Goal: Obtain resource: Download file/media

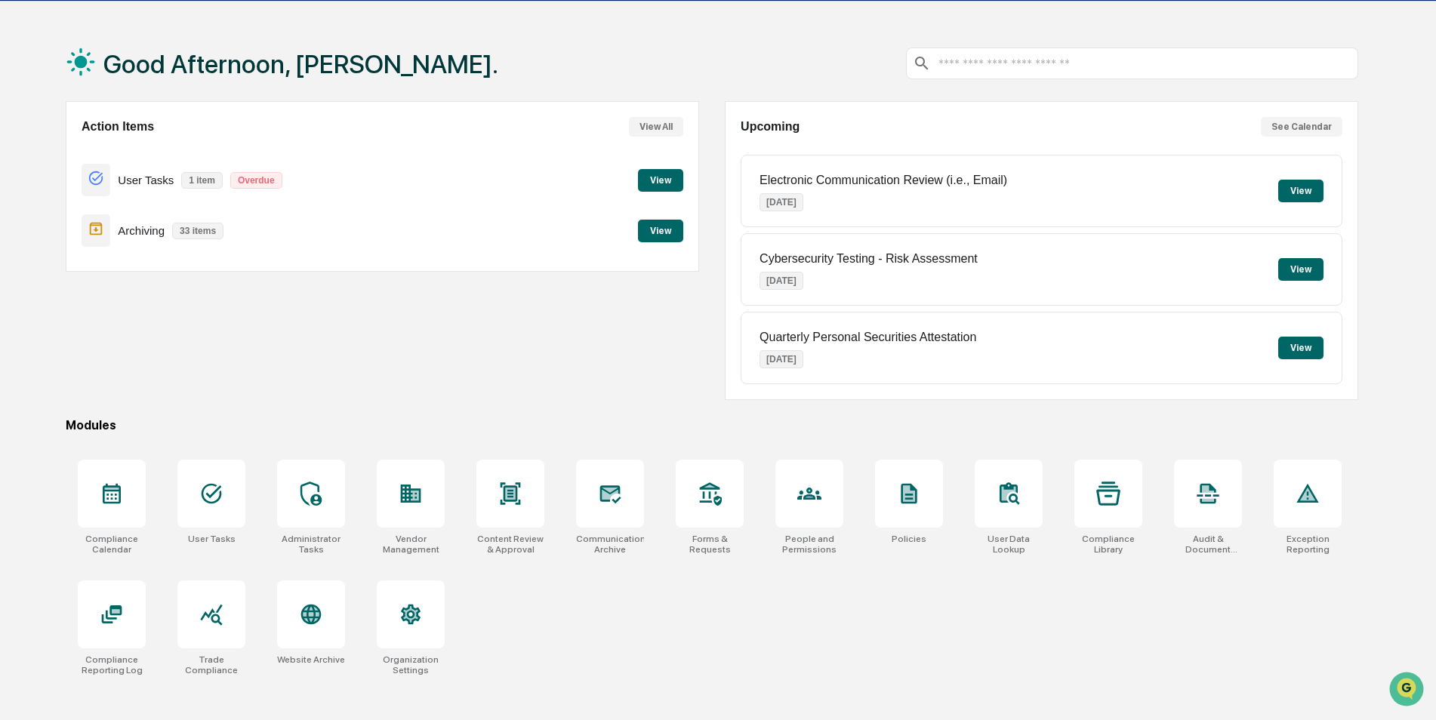
scroll to position [72, 0]
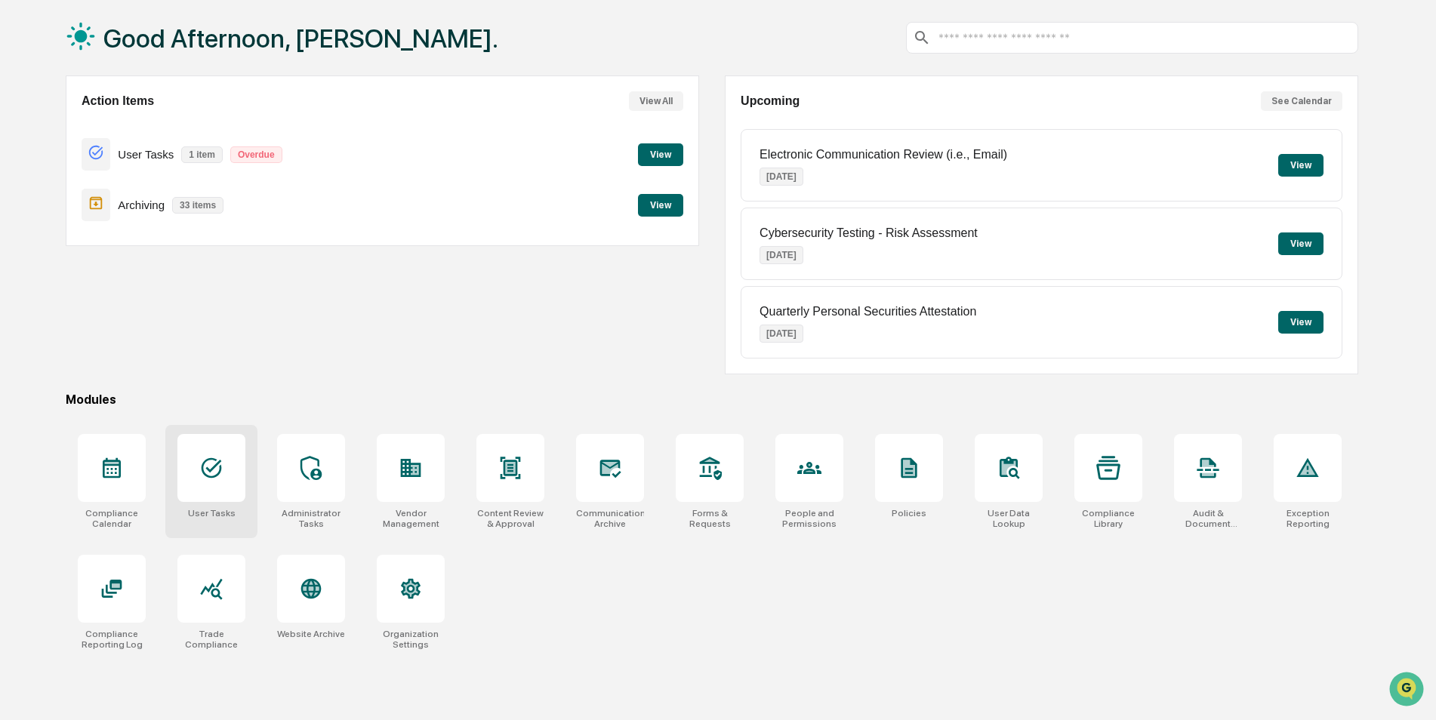
click at [221, 458] on icon at bounding box center [211, 468] width 24 height 24
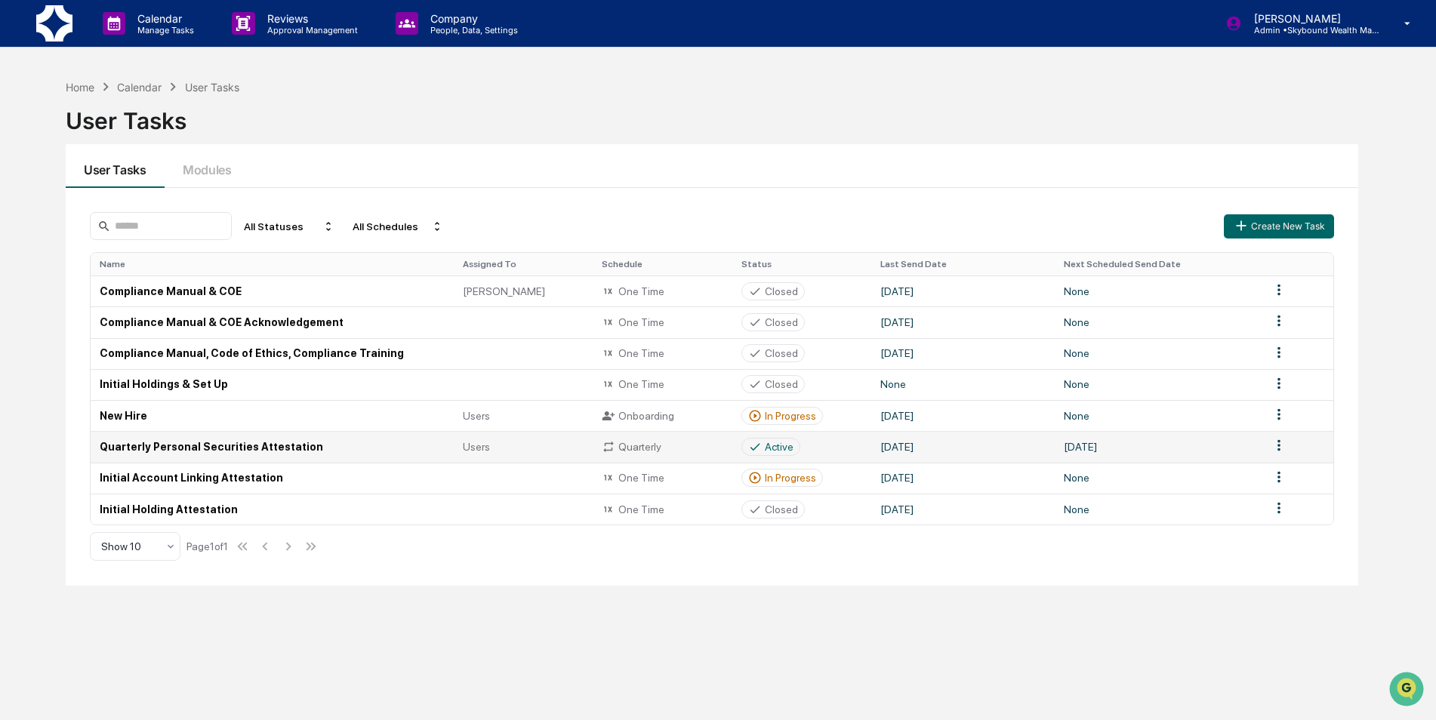
click at [279, 442] on td "Quarterly Personal Securities Attestation" at bounding box center [272, 446] width 363 height 31
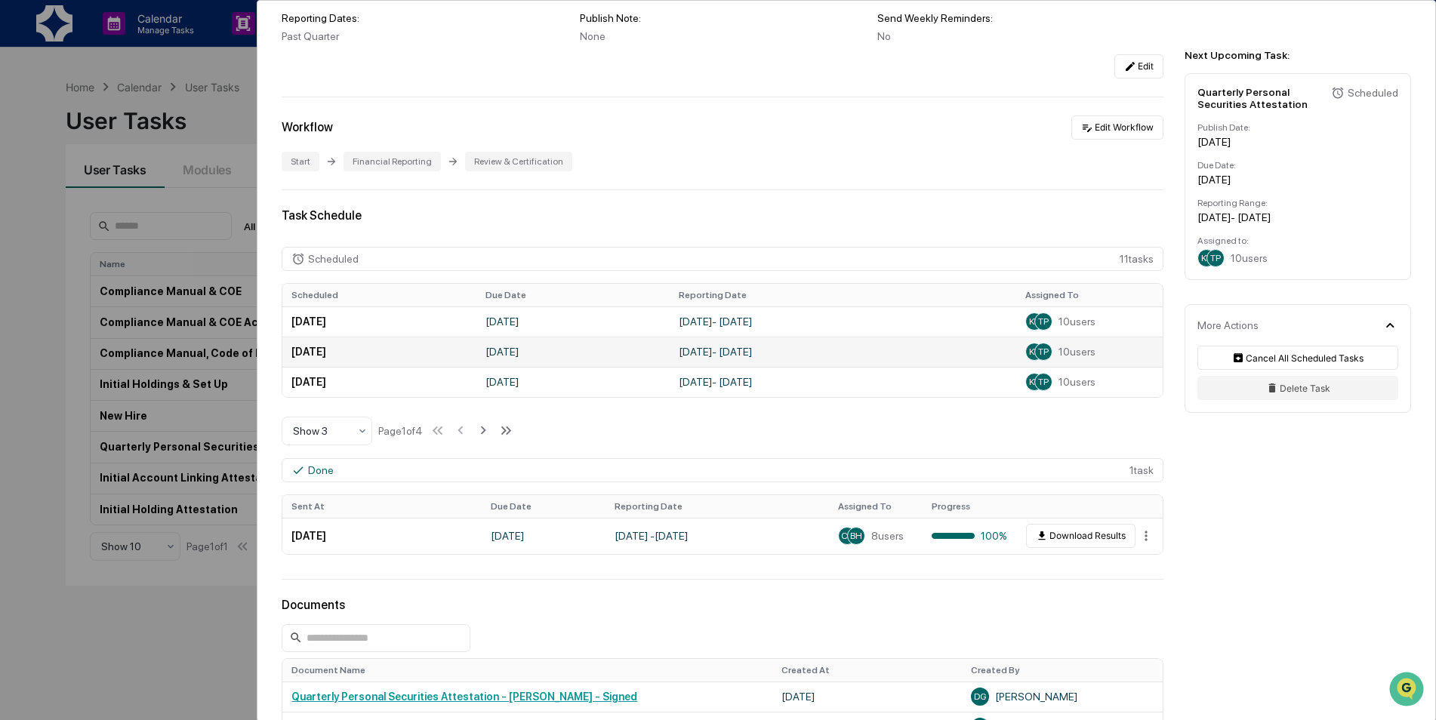
scroll to position [528, 0]
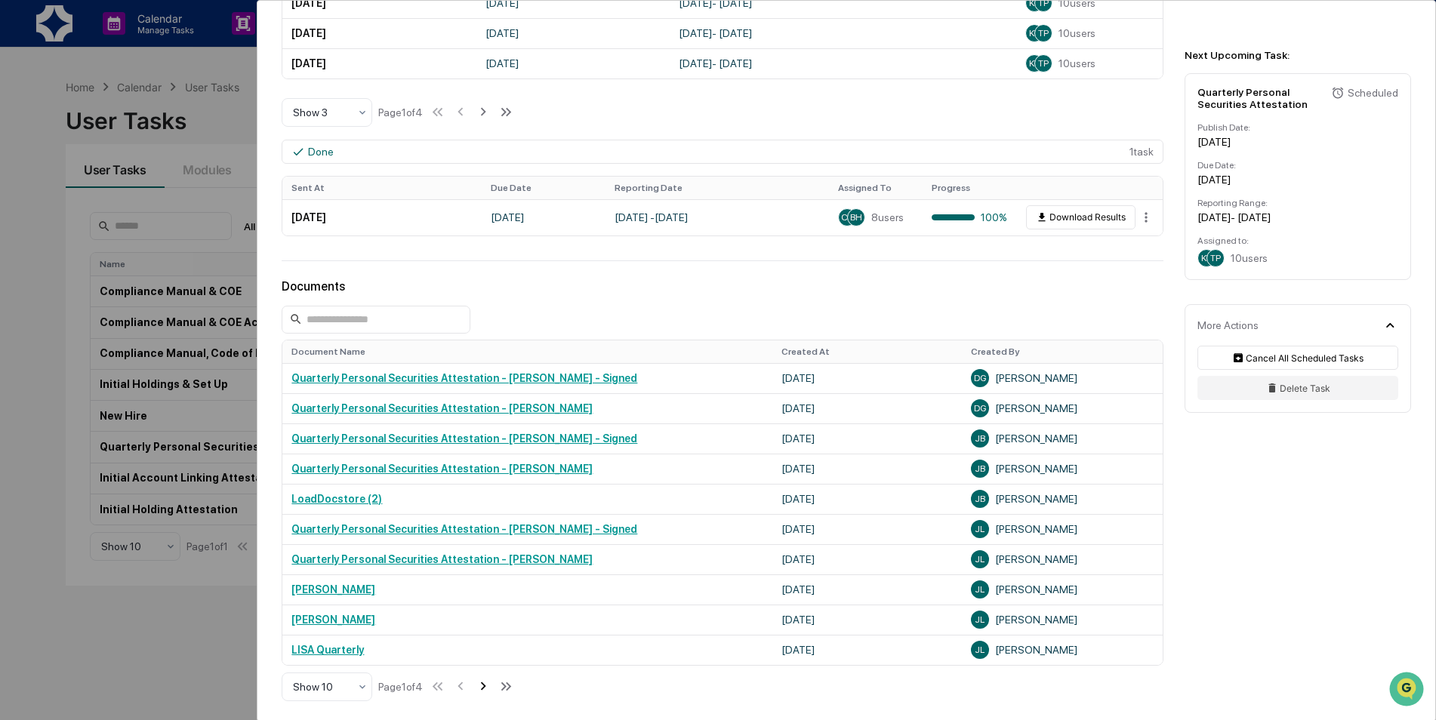
click at [487, 688] on icon at bounding box center [483, 686] width 17 height 17
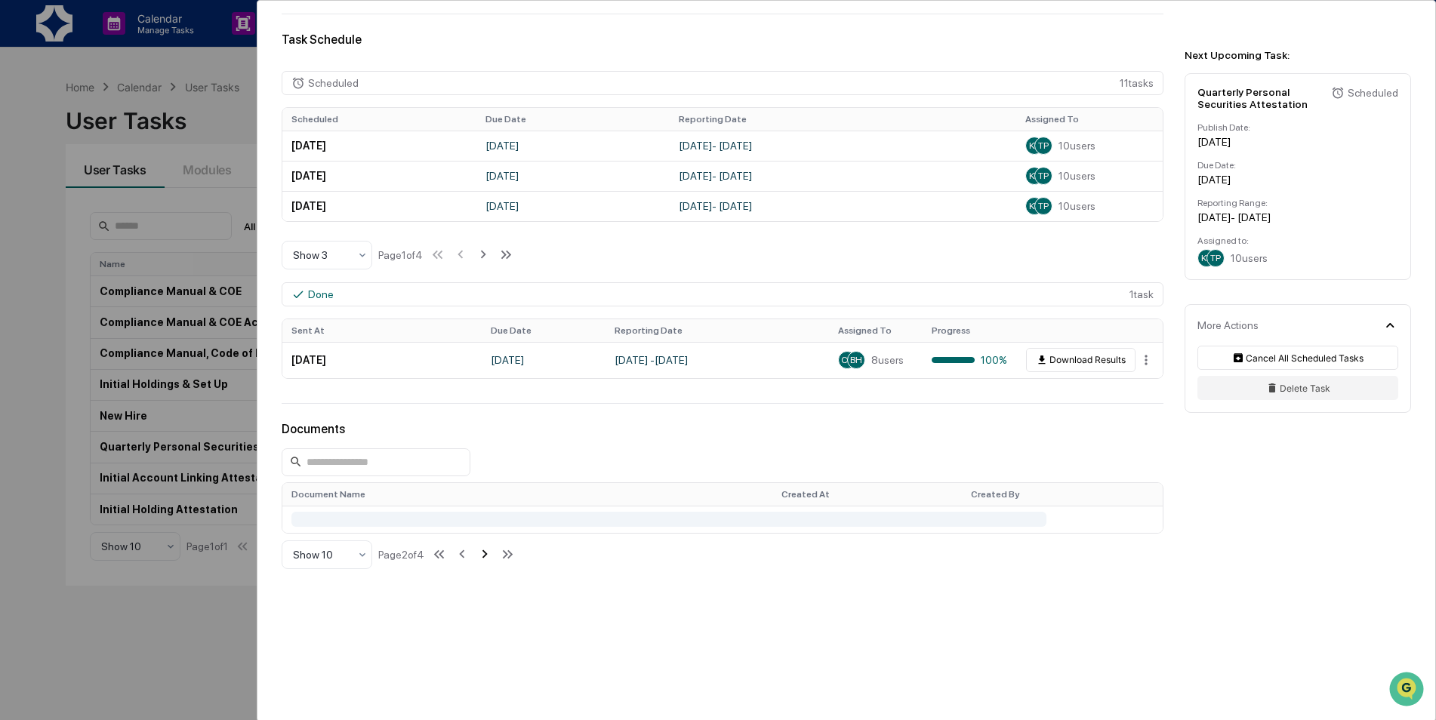
scroll to position [387, 0]
click at [487, 688] on div "User Tasks Quarterly Personal Securities Attestation Quarterly Personal Securit…" at bounding box center [846, 168] width 1178 height 1106
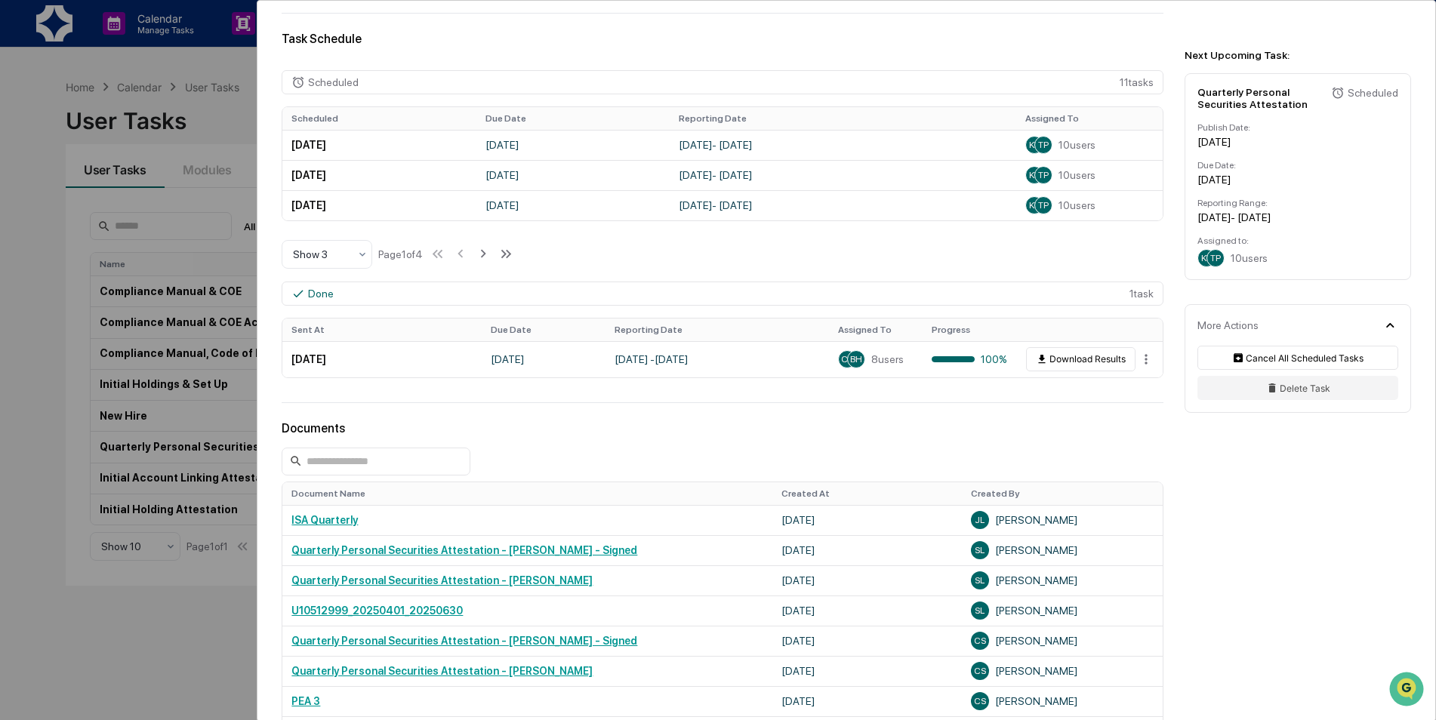
drag, startPoint x: 487, startPoint y: 688, endPoint x: 547, endPoint y: 416, distance: 278.4
click at [547, 416] on div "User Tasks Quarterly Personal Securities Attestation Quarterly Personal Securit…" at bounding box center [846, 304] width 1178 height 1381
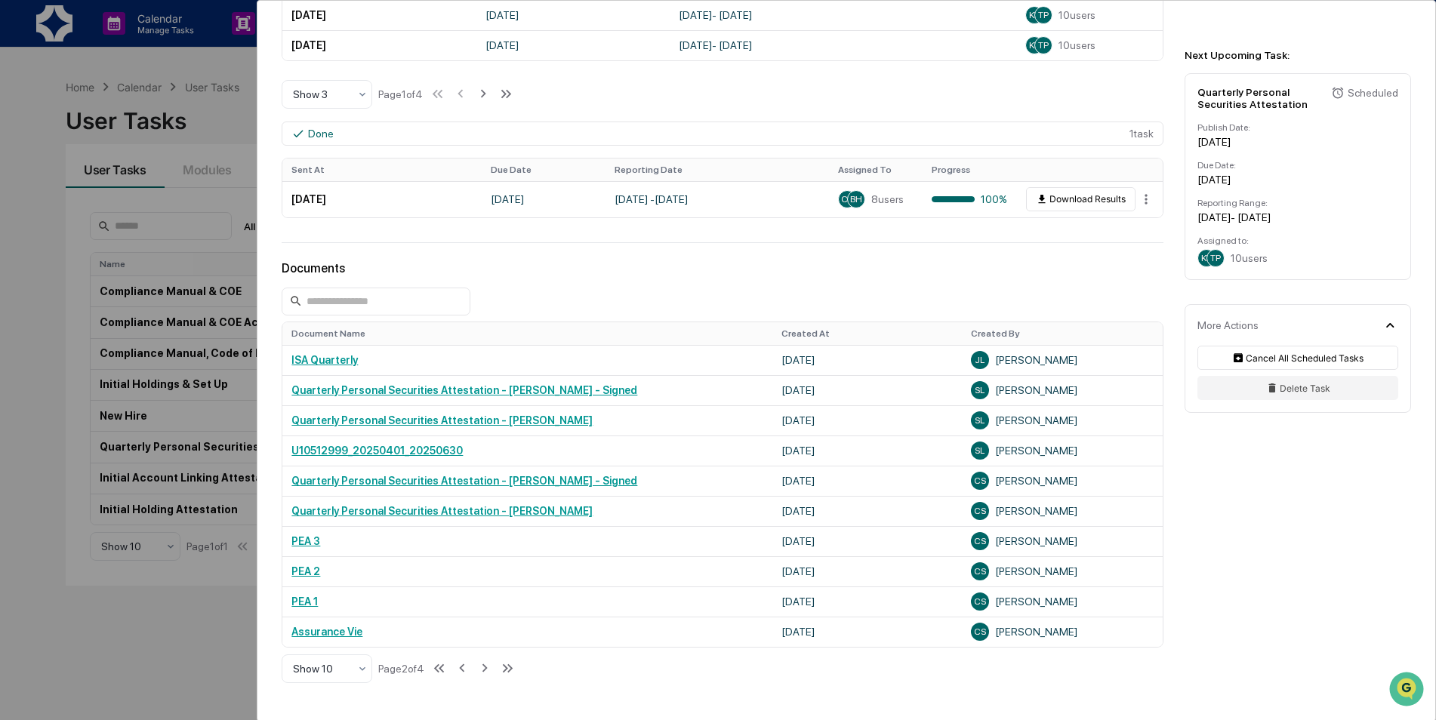
scroll to position [661, 0]
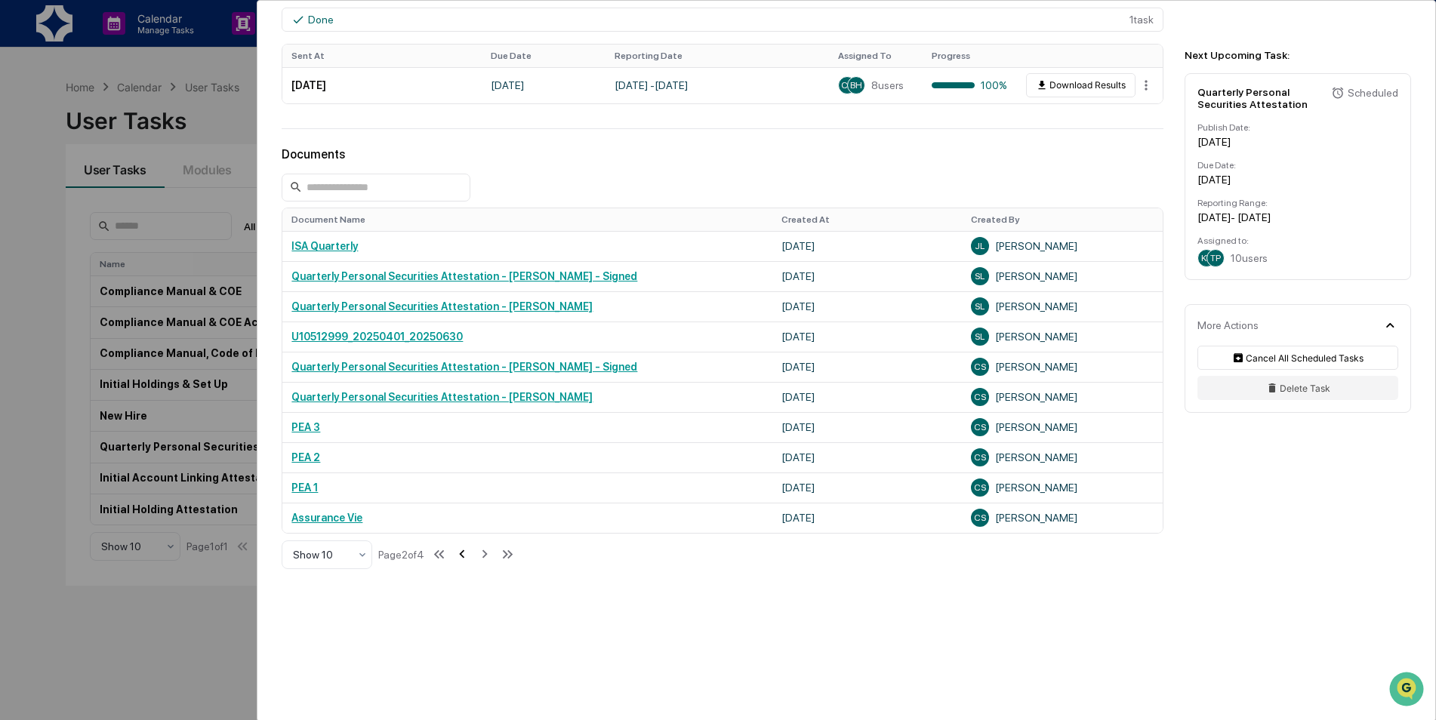
click at [462, 554] on icon at bounding box center [462, 554] width 17 height 17
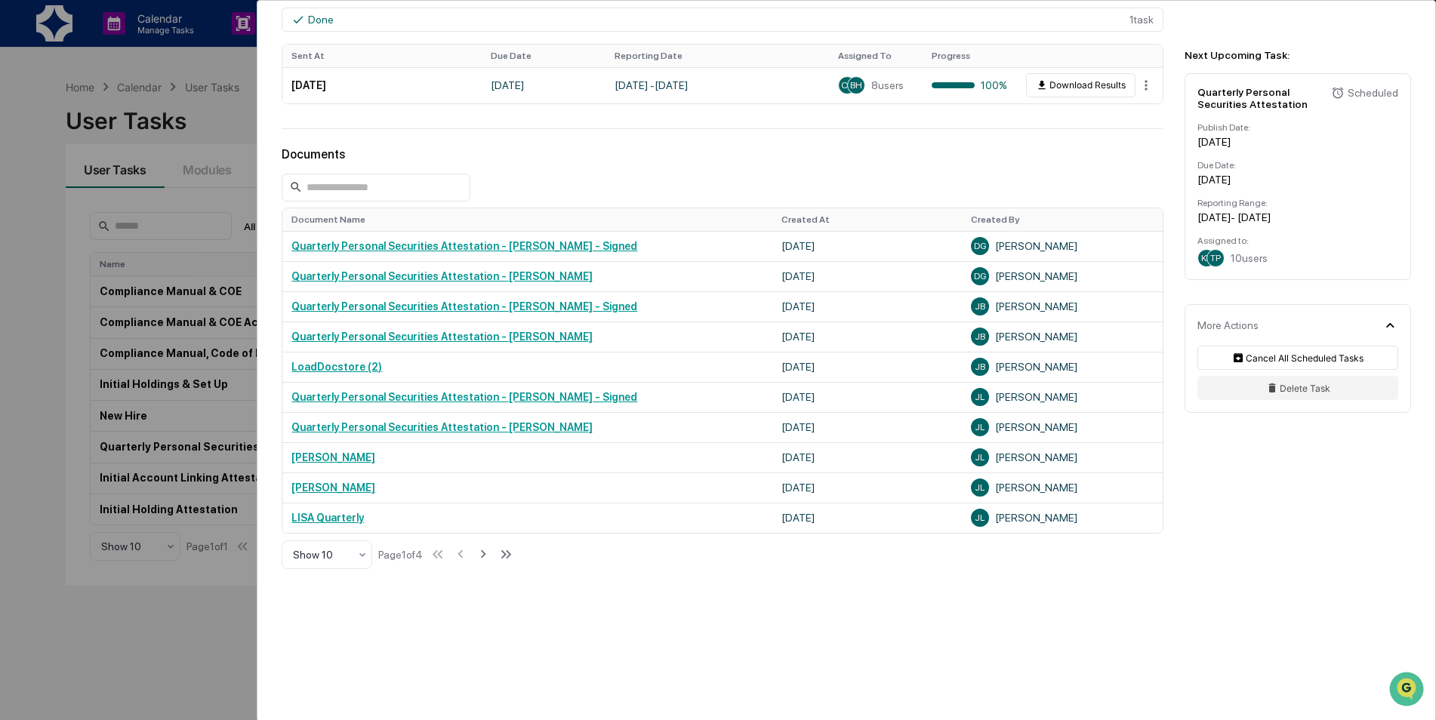
click at [790, 183] on div at bounding box center [723, 188] width 882 height 28
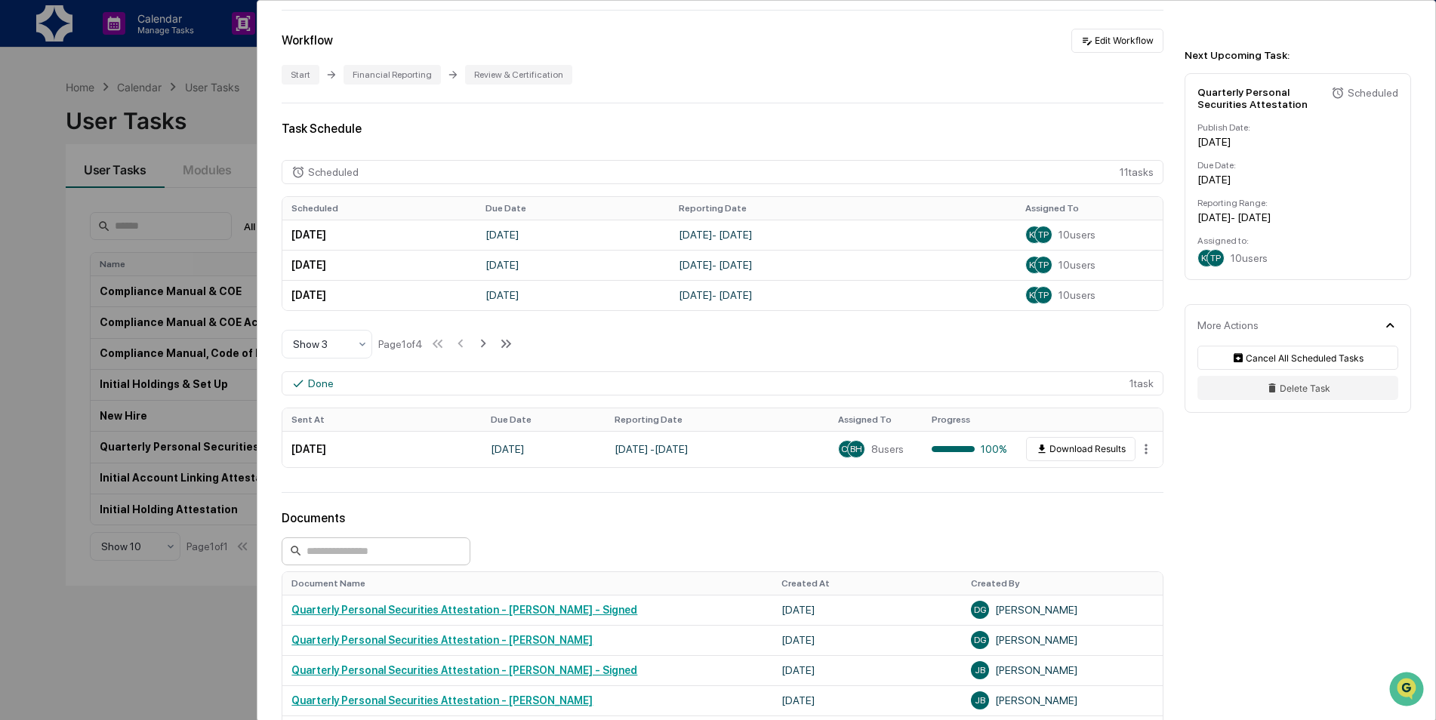
scroll to position [435, 0]
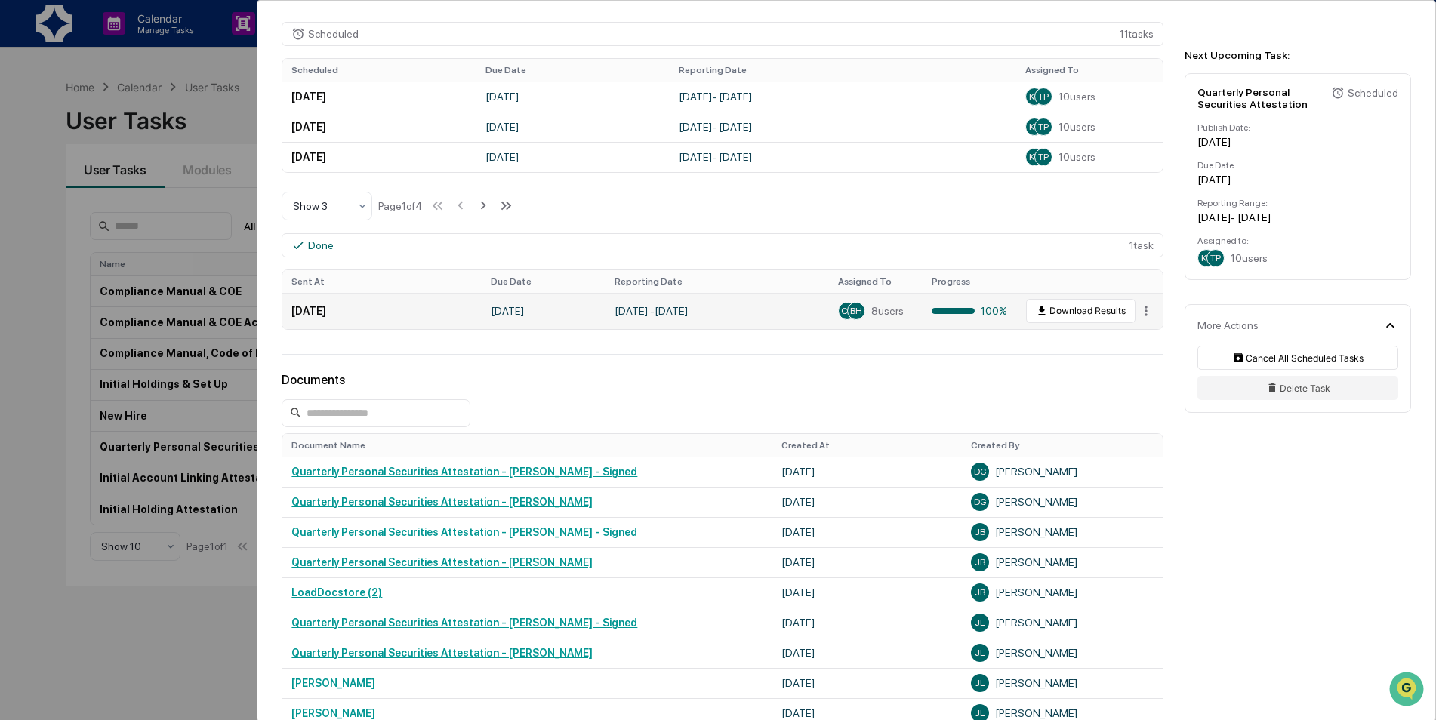
click at [354, 307] on td "June 30, 2025" at bounding box center [381, 311] width 199 height 36
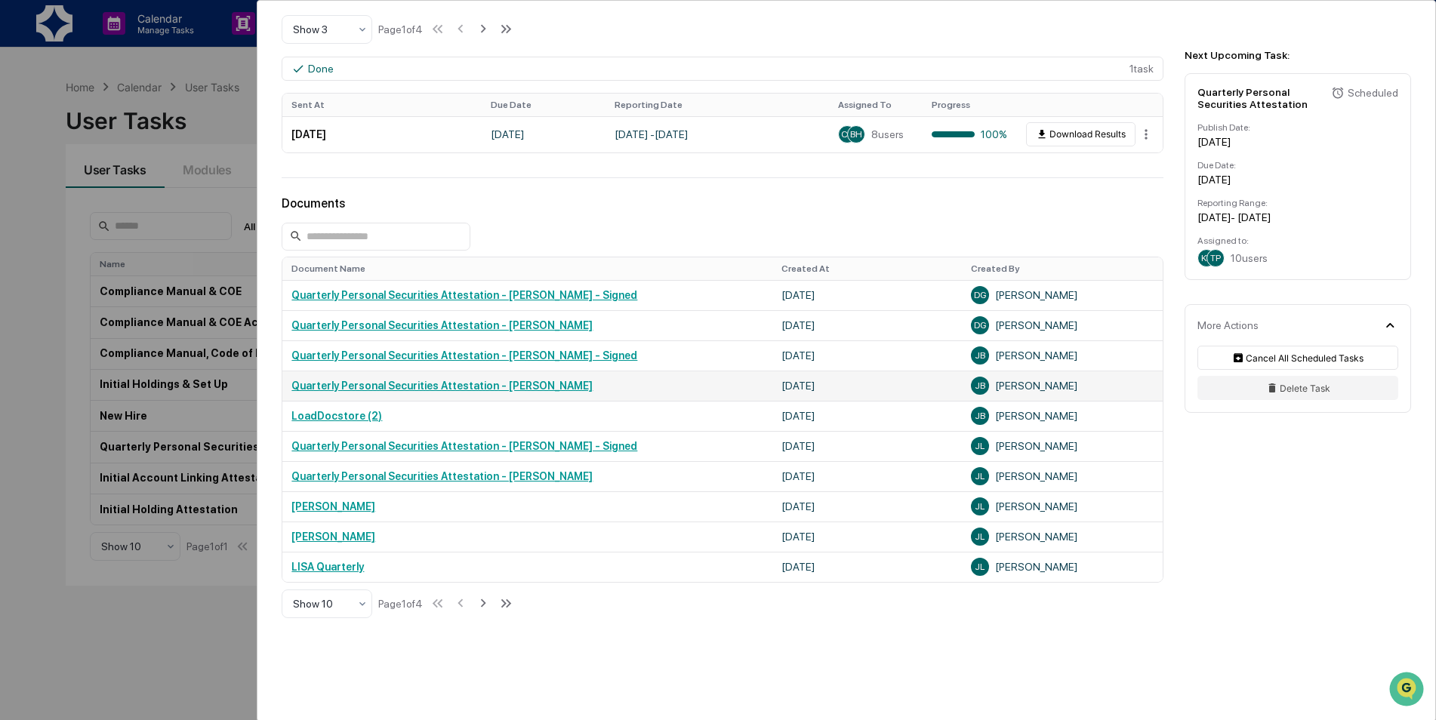
scroll to position [661, 0]
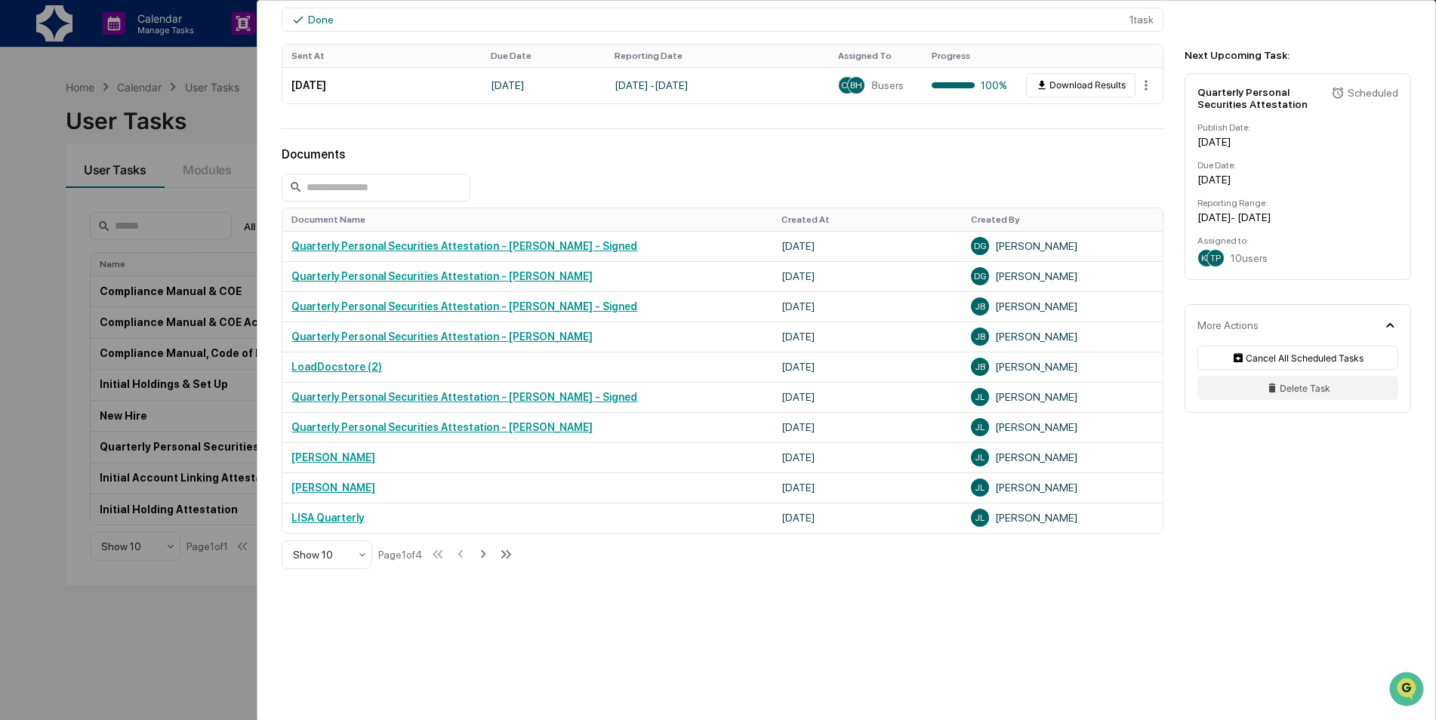
drag, startPoint x: 596, startPoint y: 239, endPoint x: 671, endPoint y: 112, distance: 147.0
click at [671, 112] on div "User Tasks Quarterly Personal Securities Attestation Quarterly Personal Securit…" at bounding box center [846, 30] width 1178 height 1381
click at [704, 277] on div "Quarterly Personal Securities Attestation - Darragh Gallagher" at bounding box center [527, 276] width 472 height 12
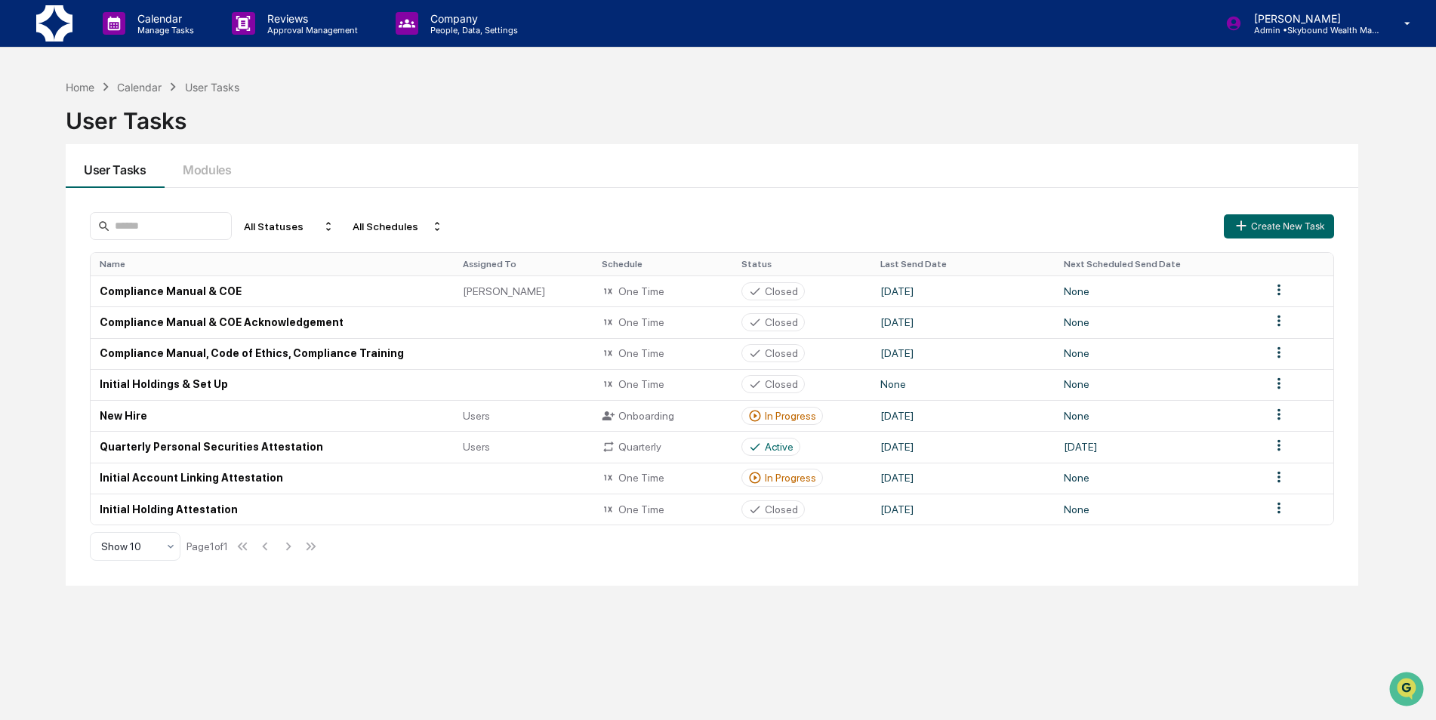
drag, startPoint x: 878, startPoint y: 262, endPoint x: 951, endPoint y: 168, distance: 118.9
click at [953, 168] on div "User Tasks Modules" at bounding box center [712, 166] width 1293 height 44
click at [208, 451] on td "Quarterly Personal Securities Attestation" at bounding box center [272, 446] width 363 height 31
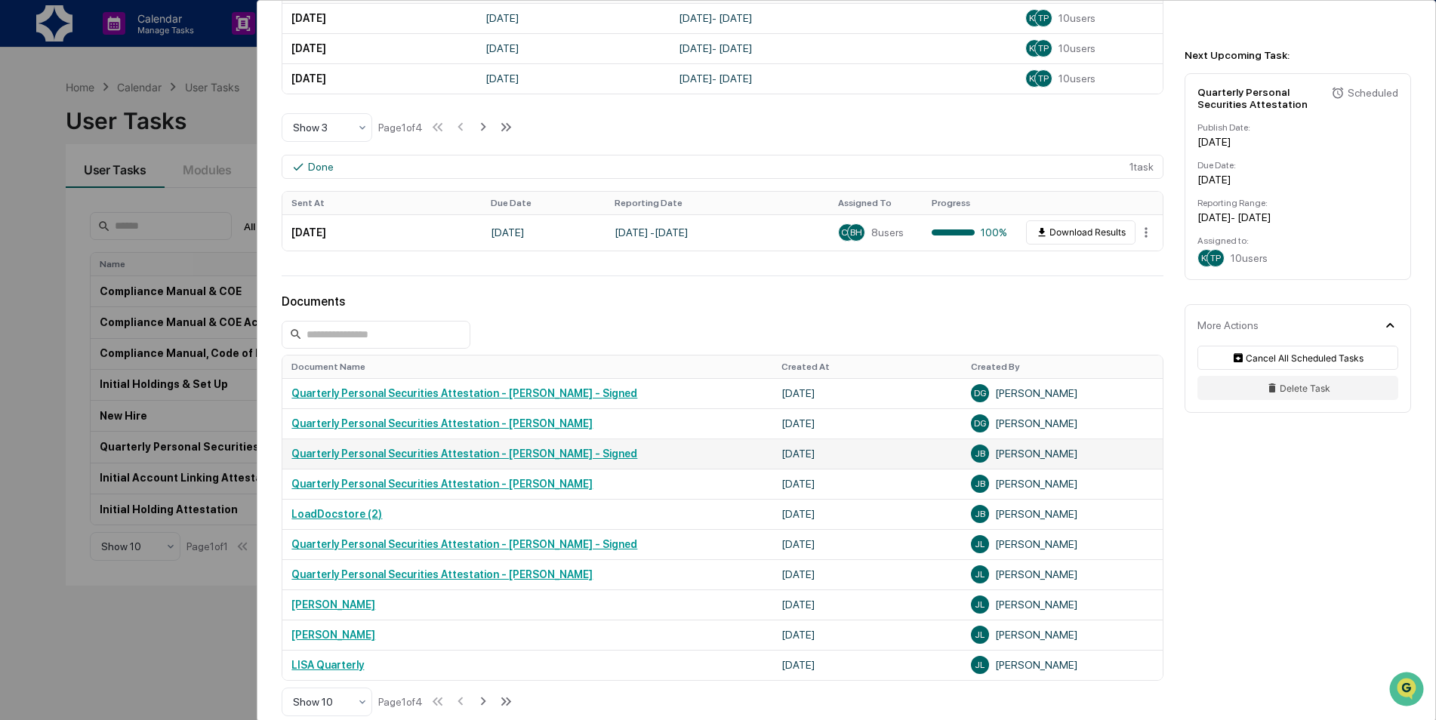
scroll to position [528, 0]
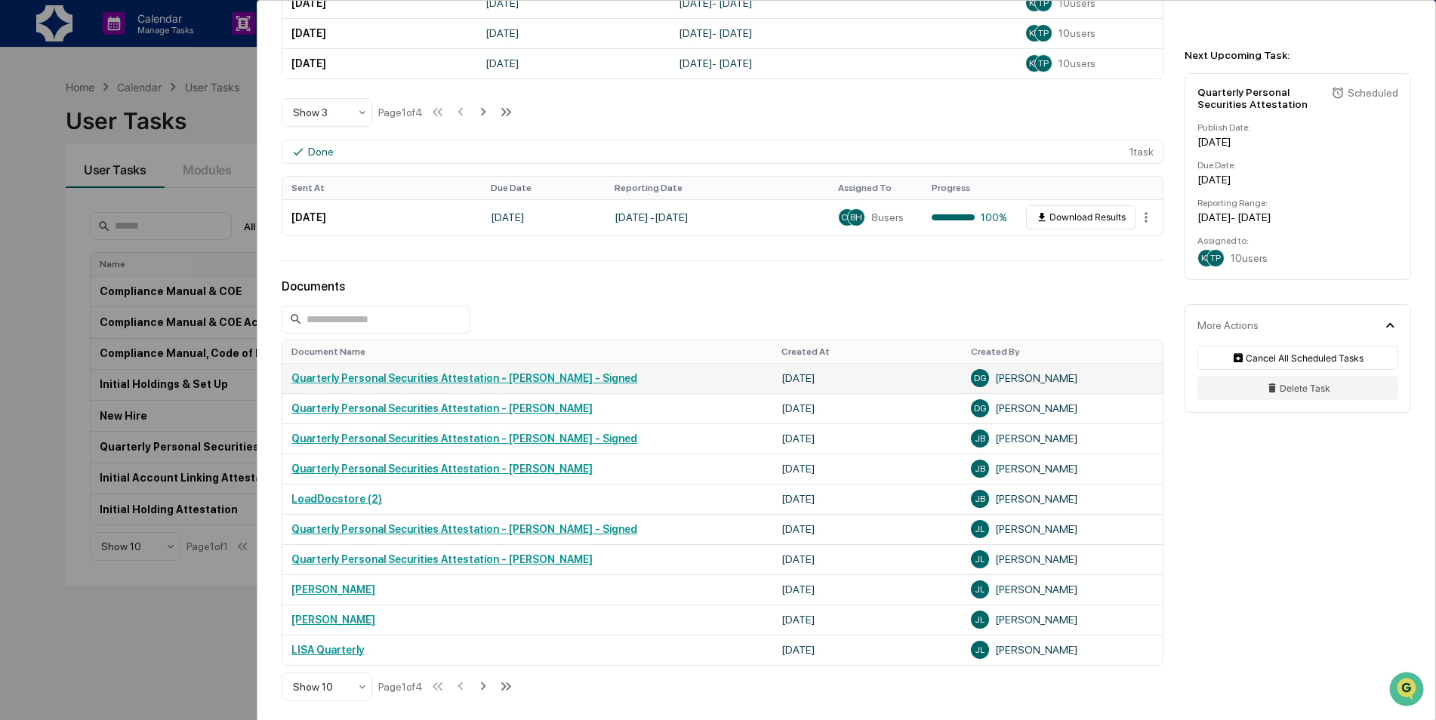
click at [576, 383] on link "Quarterly Personal Securities Attestation - Darragh Gallagher - Signed" at bounding box center [464, 378] width 346 height 12
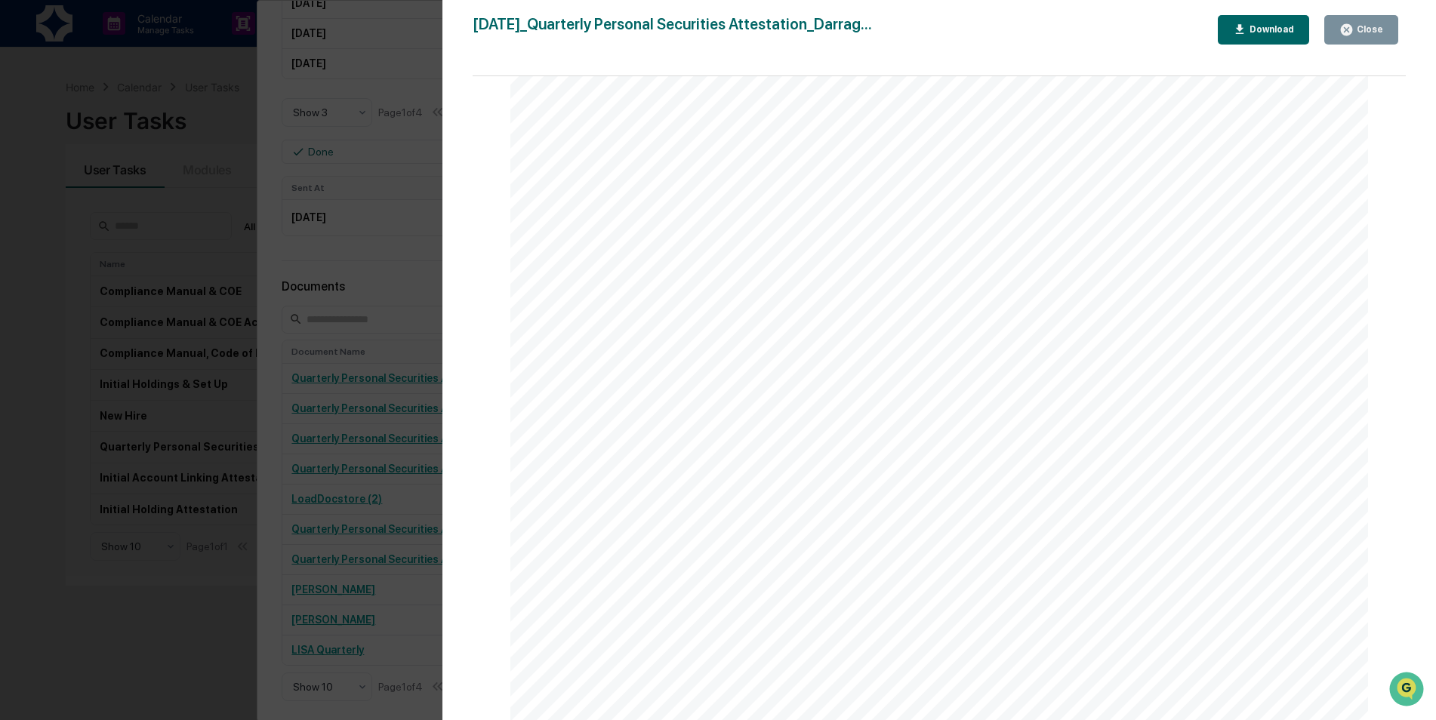
scroll to position [2944, 0]
click at [1387, 22] on button "Close" at bounding box center [1361, 29] width 74 height 29
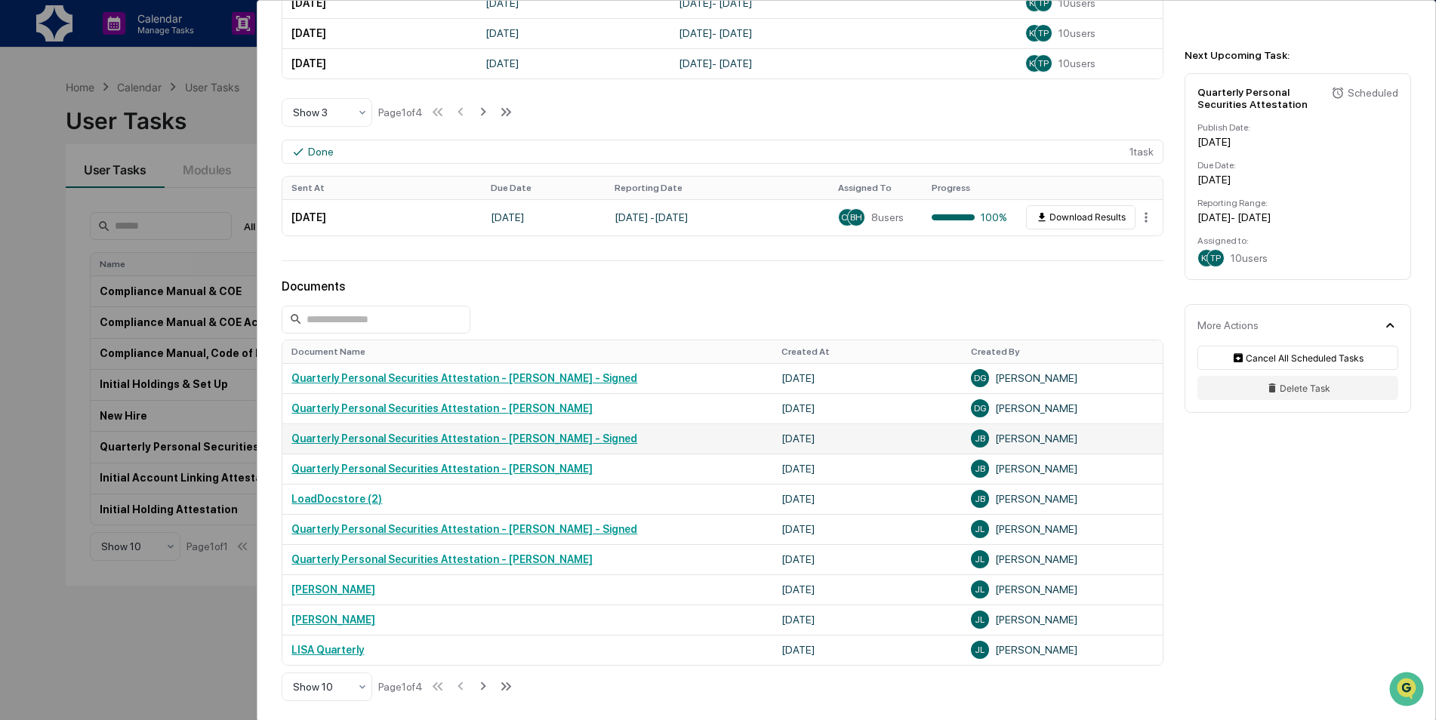
click at [544, 436] on link "Quarterly Personal Securities Attestation - Jonathan Bennett - Signed" at bounding box center [464, 439] width 346 height 12
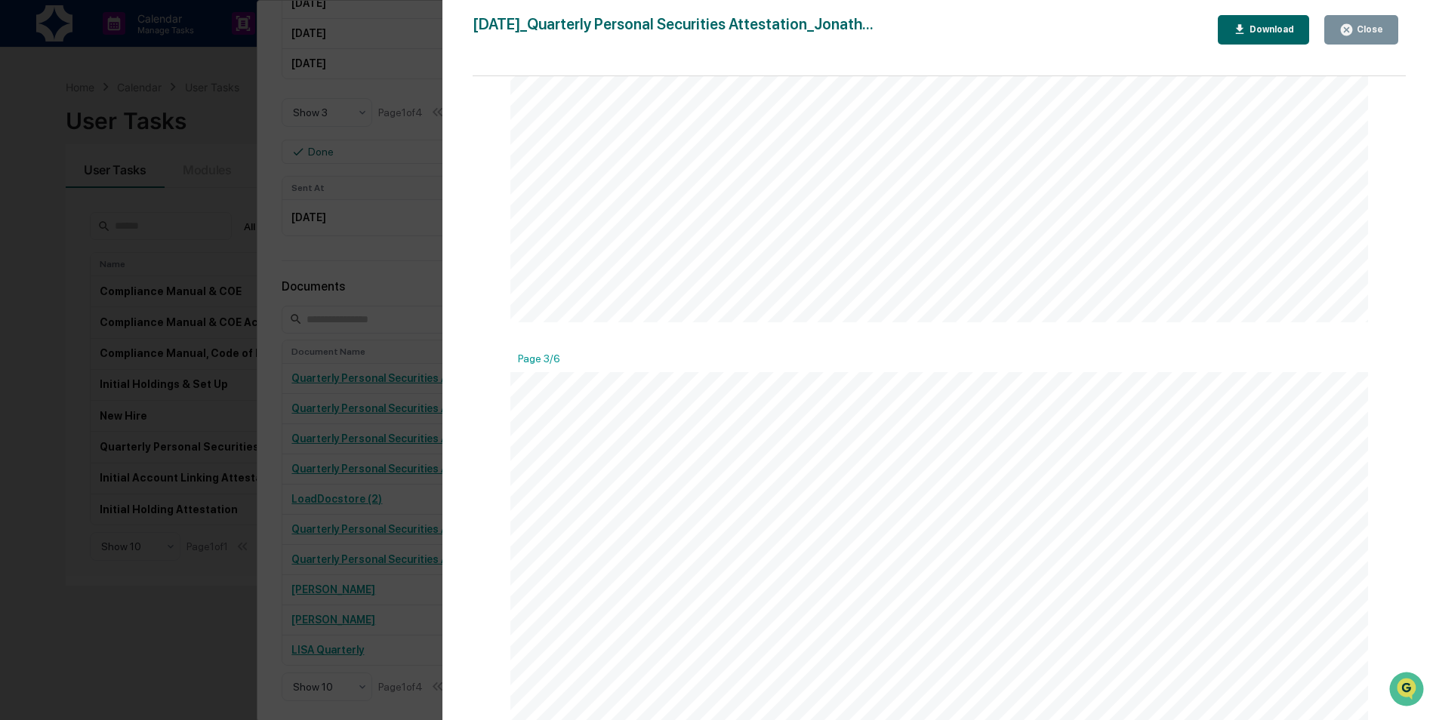
scroll to position [2642, 0]
drag, startPoint x: 932, startPoint y: 374, endPoint x: 932, endPoint y: 422, distance: 48.3
click at [932, 422] on div "Financial Reporting Attestation of Completeness Based upon the definitions abov…" at bounding box center [939, 601] width 858 height 1213
click at [936, 404] on div "Financial Reporting Attestation of Completeness Based upon the definitions abov…" at bounding box center [939, 601] width 858 height 1213
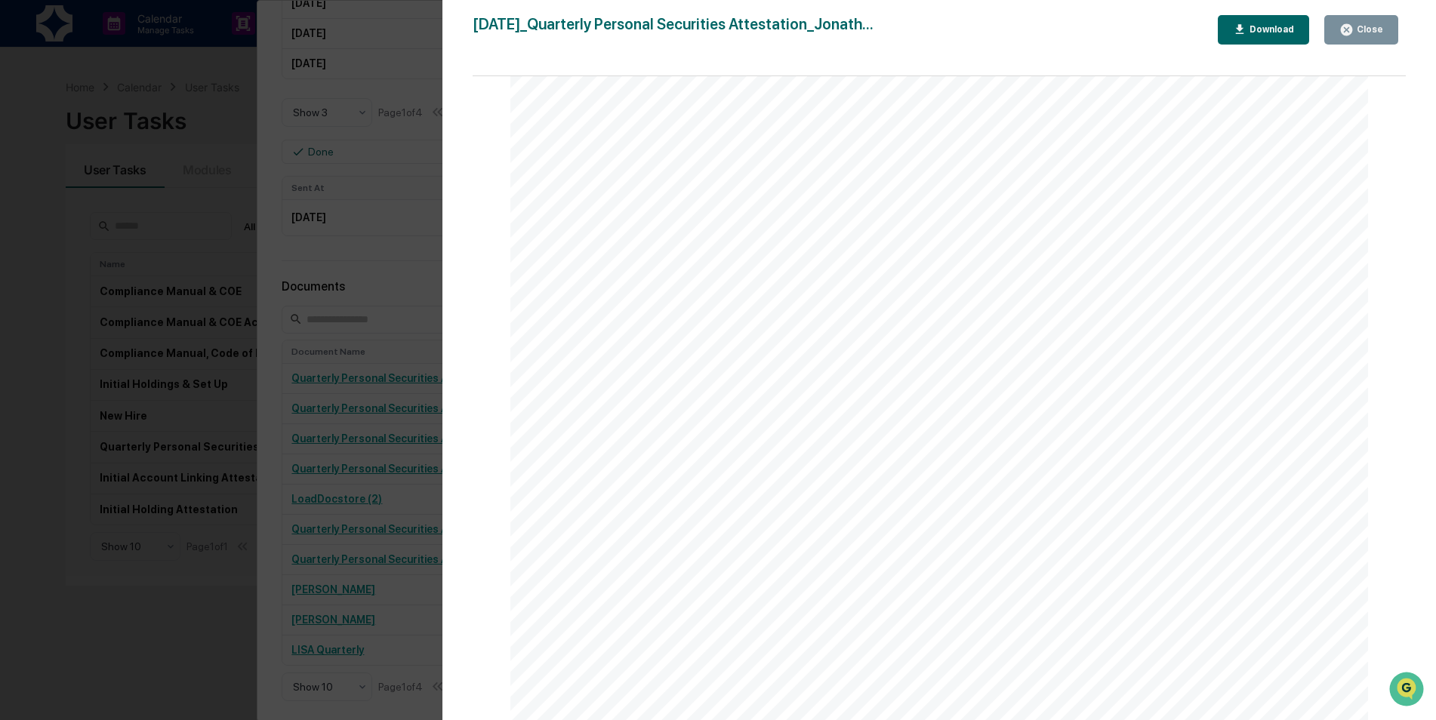
click at [1369, 23] on div "Close" at bounding box center [1361, 30] width 44 height 14
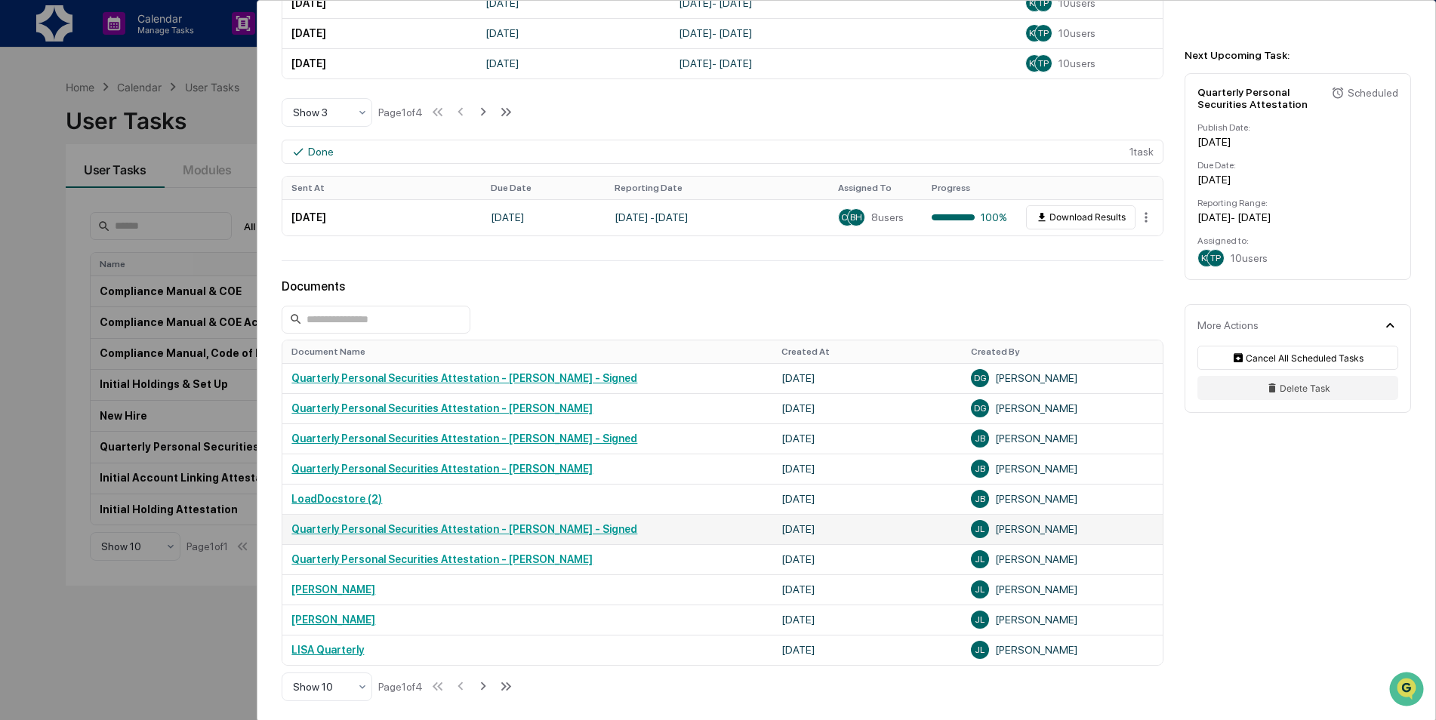
click at [516, 528] on link "Quarterly Personal Securities Attestation - Jack Lamb - Signed" at bounding box center [464, 529] width 346 height 12
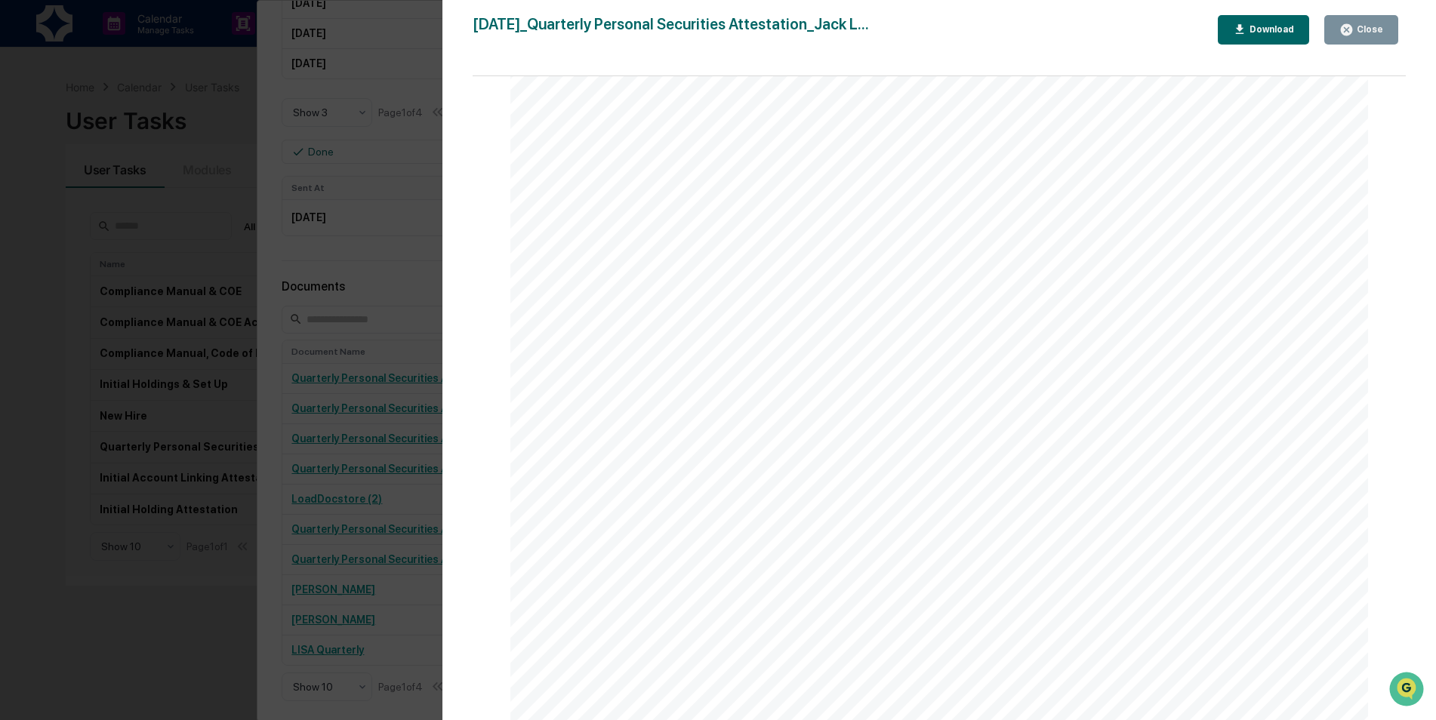
scroll to position [1287, 0]
click at [1388, 24] on button "Close" at bounding box center [1361, 29] width 74 height 29
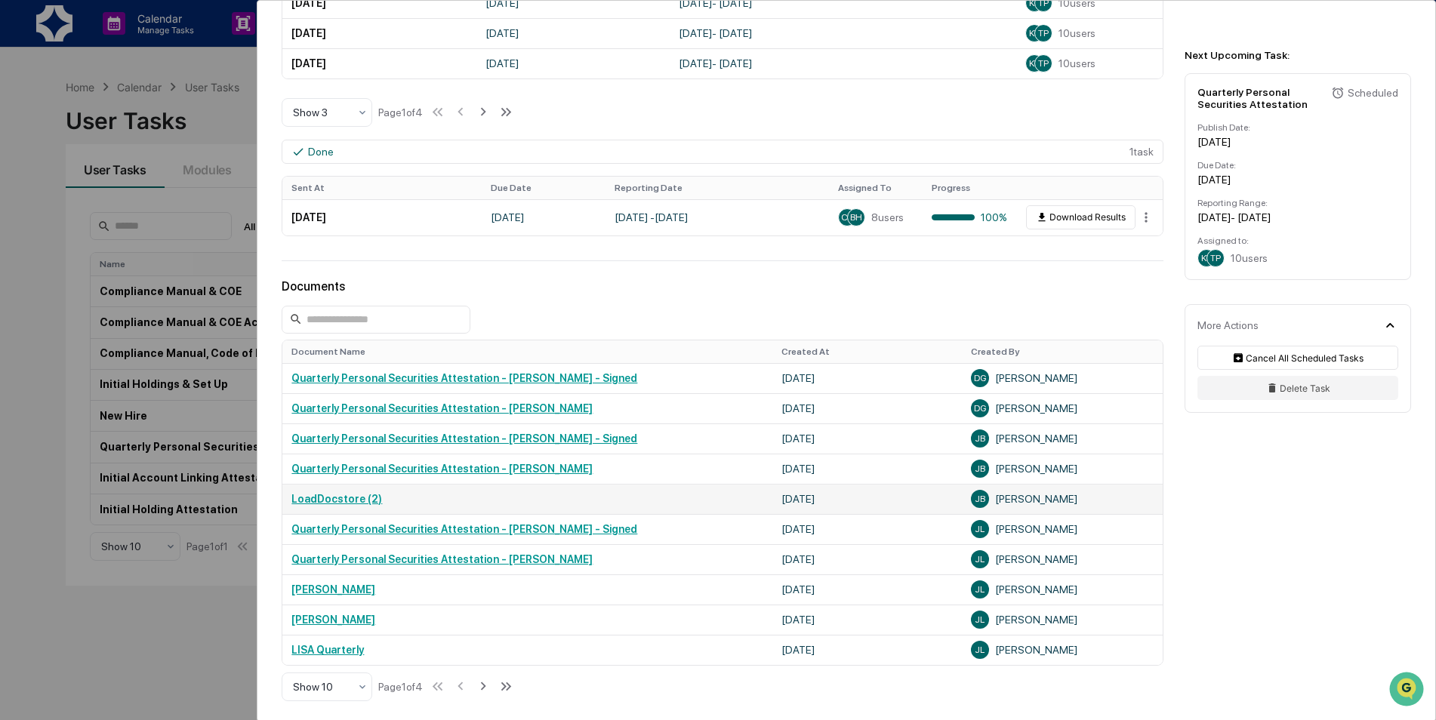
click at [355, 503] on link "LoadDocstore (2)" at bounding box center [336, 499] width 91 height 12
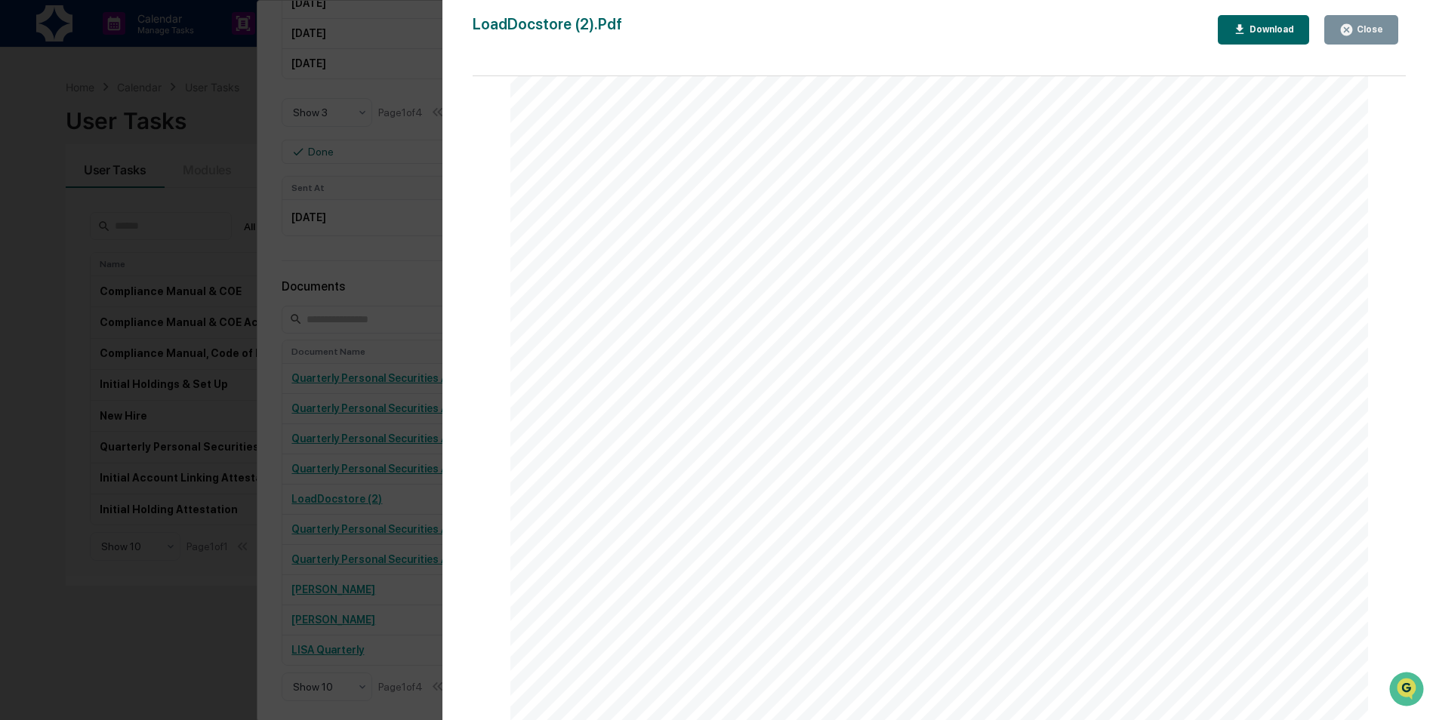
scroll to position [151, 0]
click at [1360, 30] on div "Close" at bounding box center [1368, 29] width 29 height 11
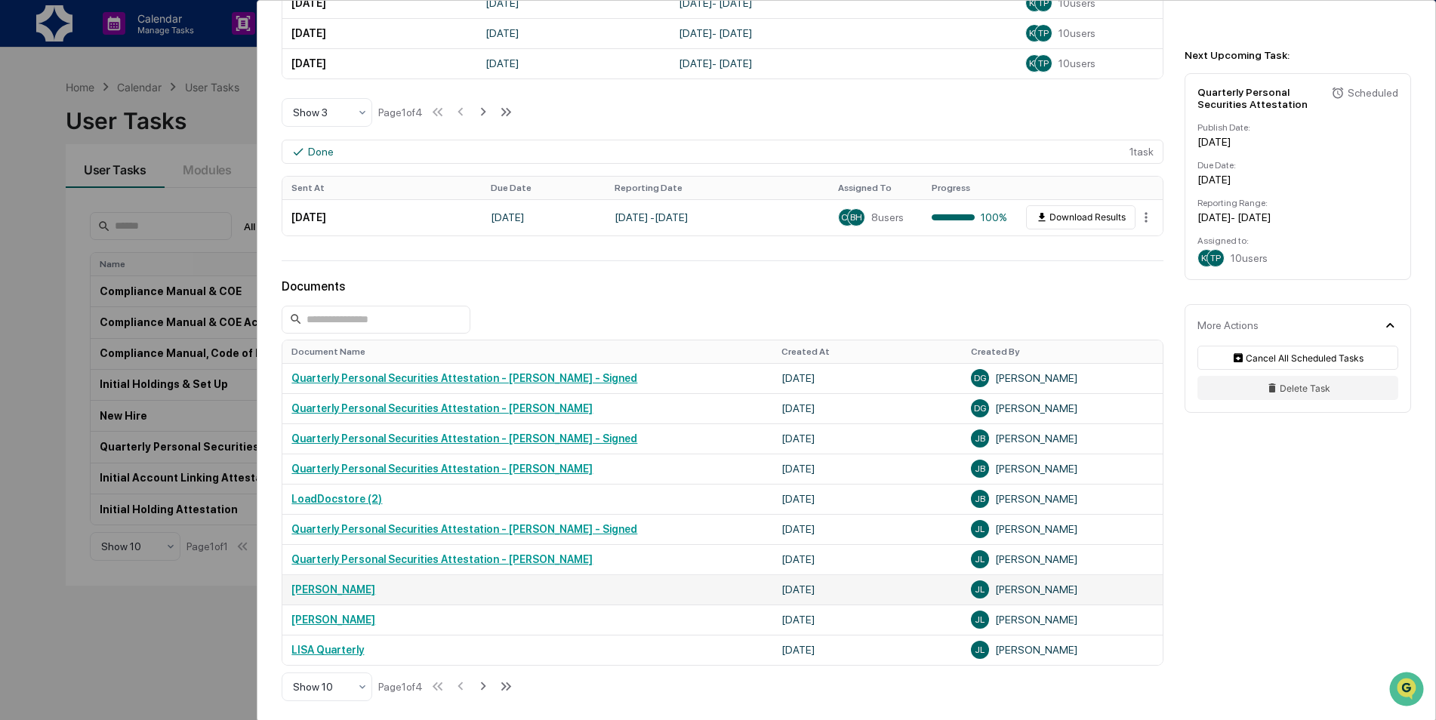
click at [322, 585] on link "LISA Val" at bounding box center [333, 590] width 84 height 12
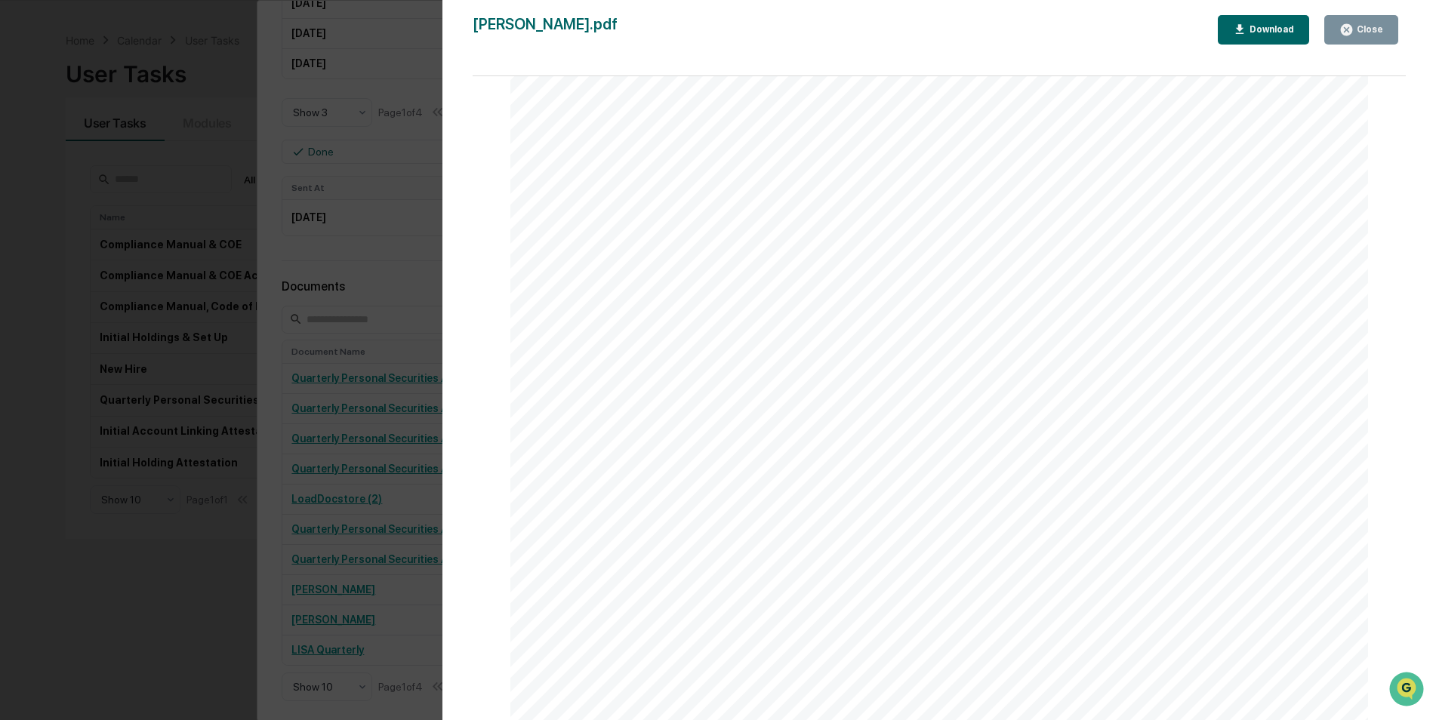
scroll to position [72, 0]
click at [1331, 18] on button "Close" at bounding box center [1361, 29] width 74 height 29
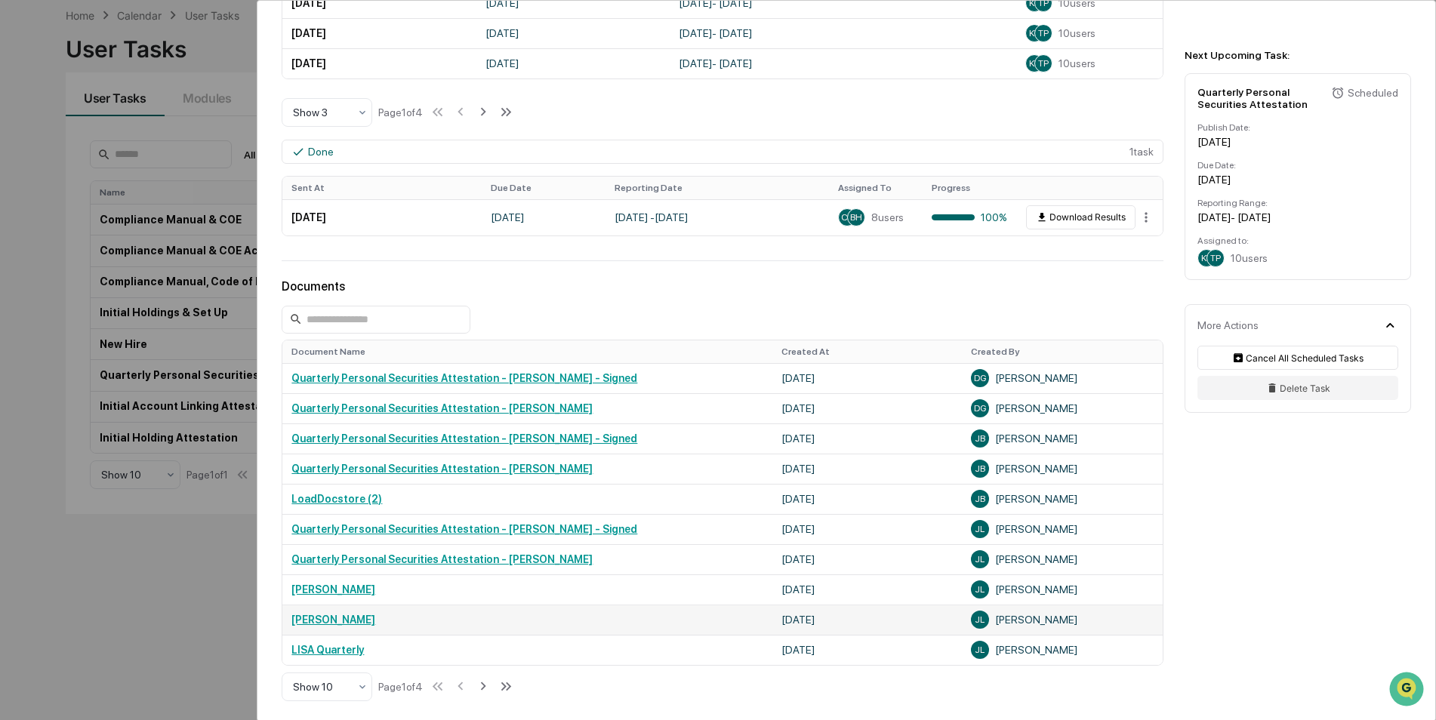
click at [295, 623] on link "ISA Val" at bounding box center [333, 620] width 84 height 12
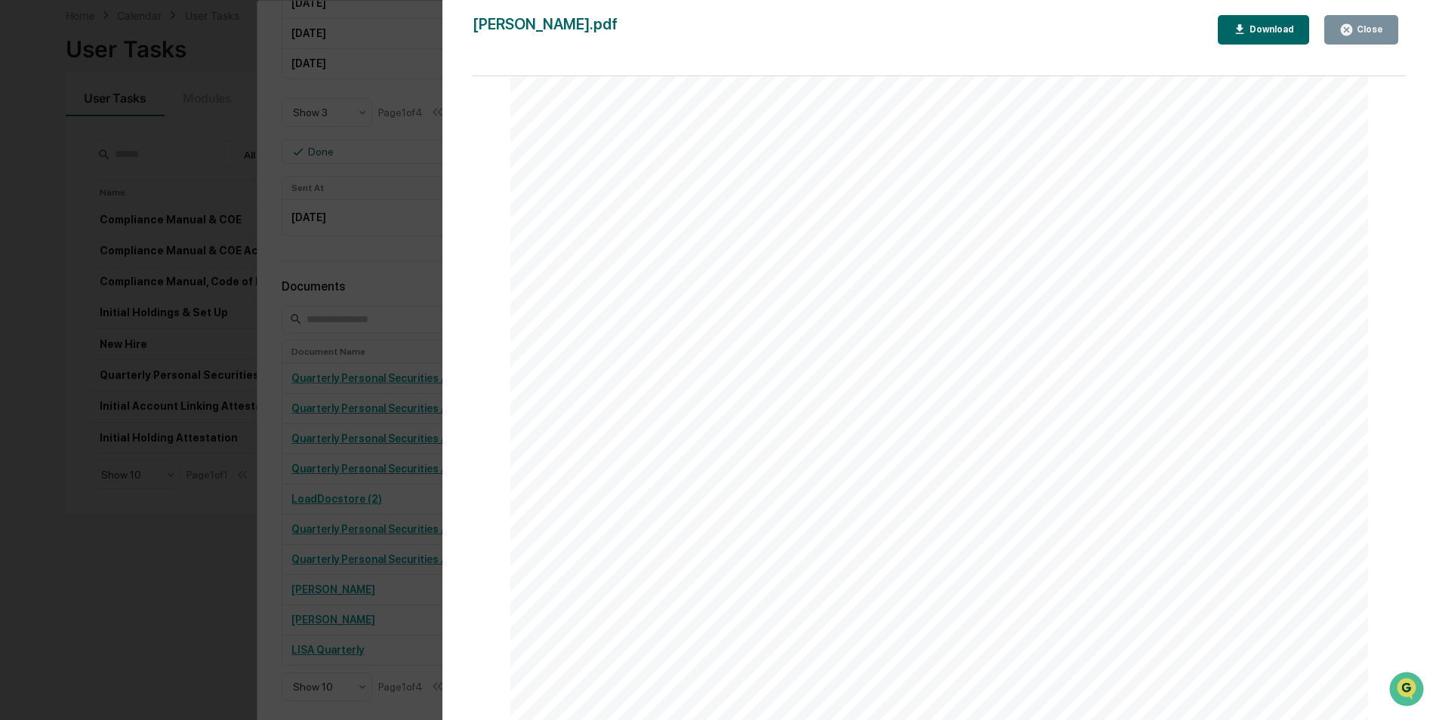
scroll to position [0, 0]
click at [1373, 32] on div "Close" at bounding box center [1368, 29] width 29 height 11
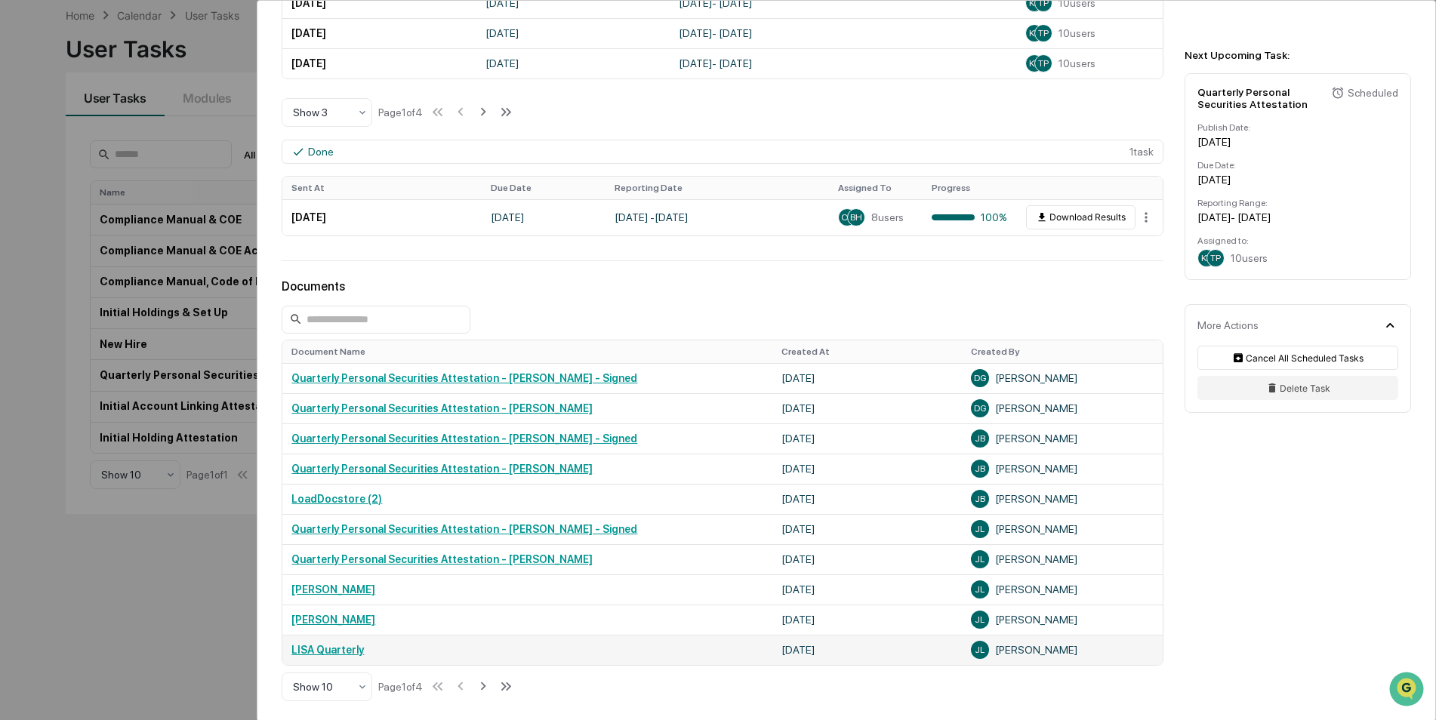
click at [316, 652] on link "LISA Quarterly" at bounding box center [327, 650] width 72 height 12
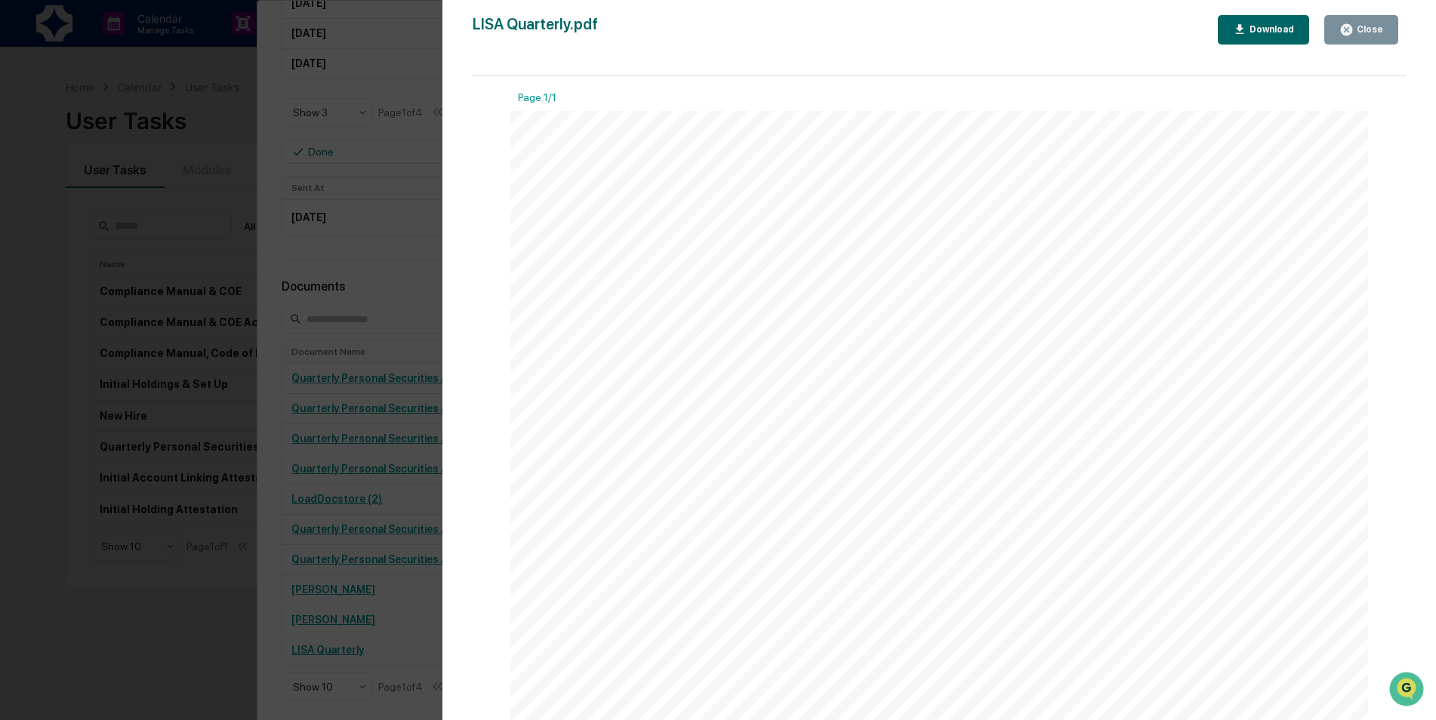
click at [1380, 38] on button "Close" at bounding box center [1361, 29] width 74 height 29
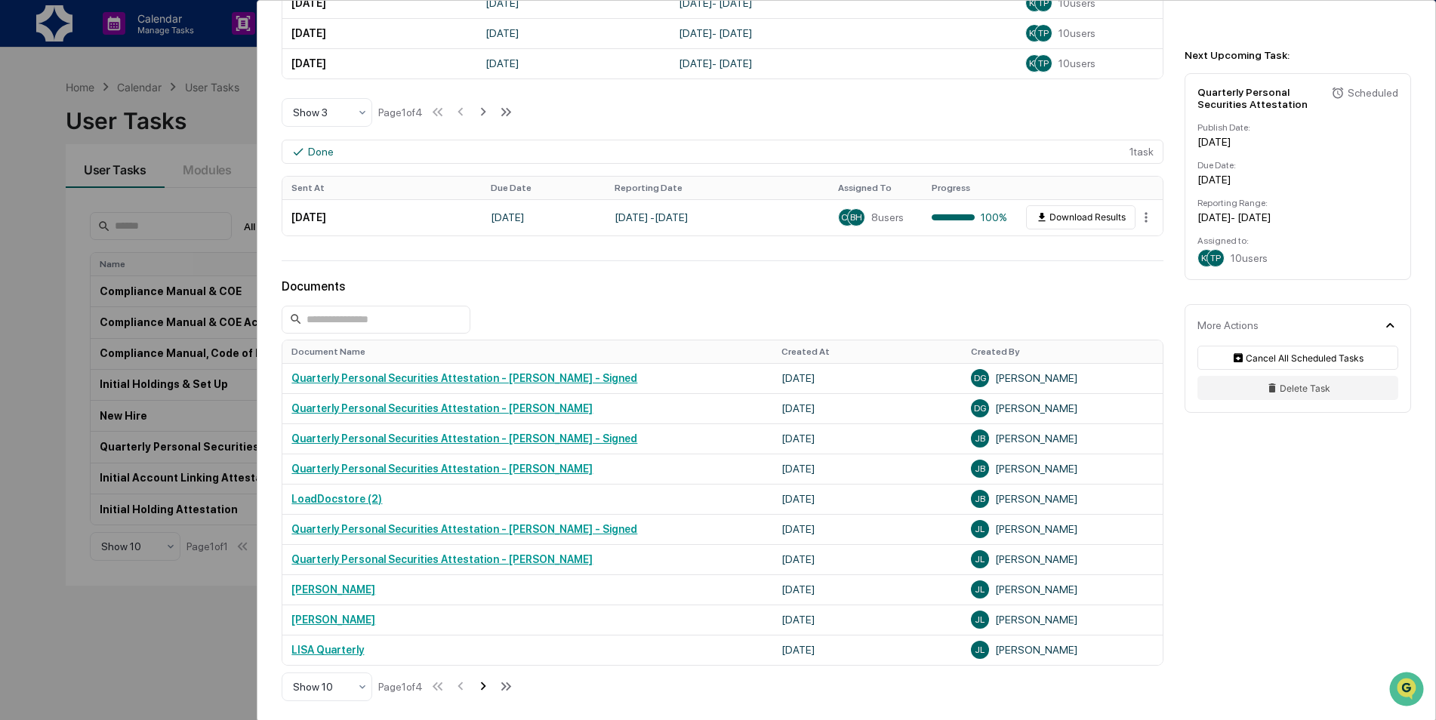
click at [487, 688] on icon at bounding box center [483, 686] width 17 height 17
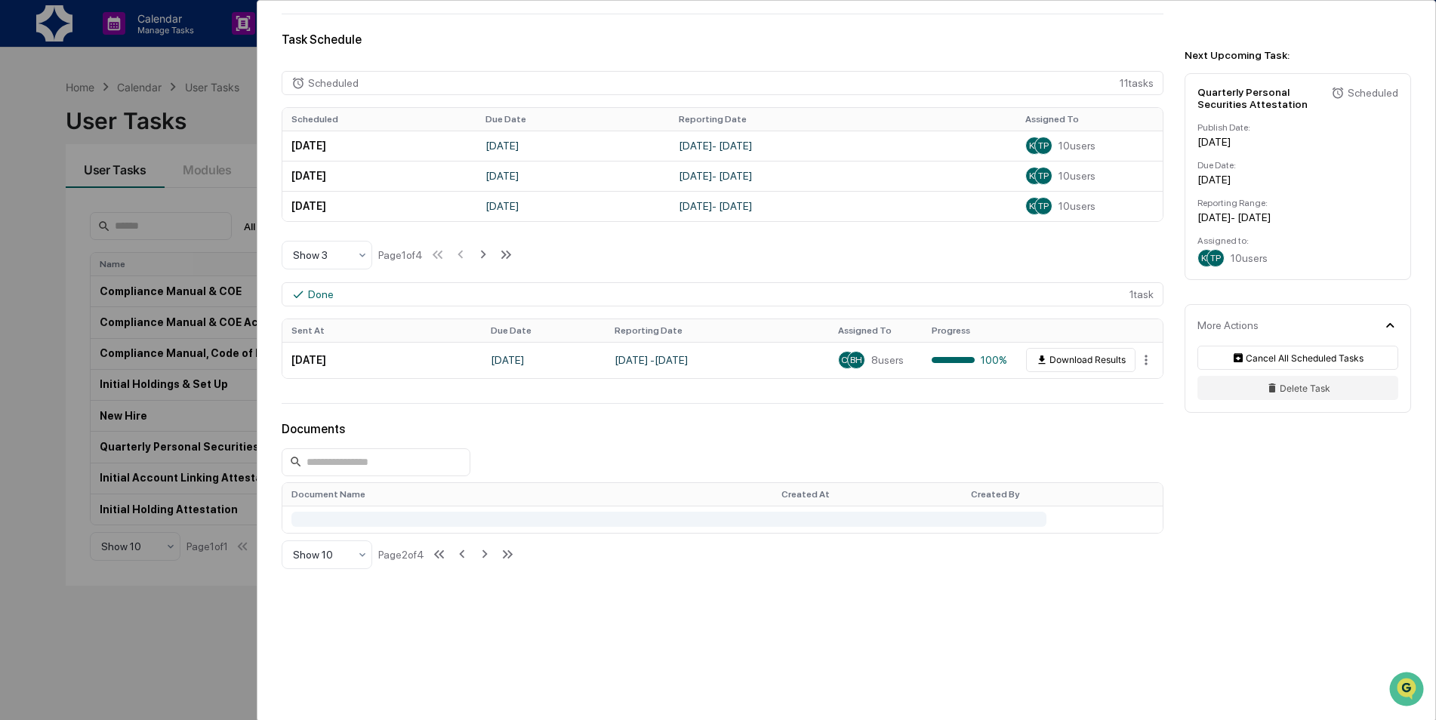
scroll to position [528, 0]
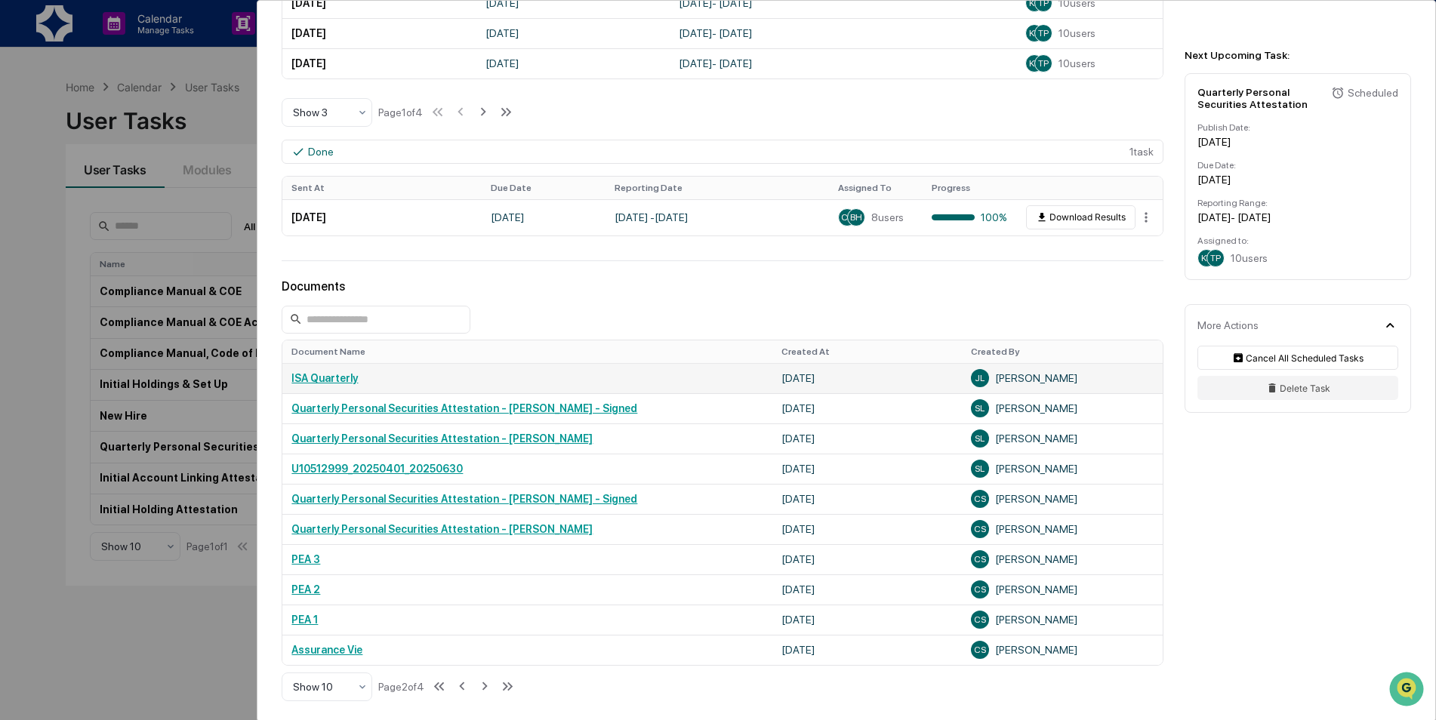
click at [329, 381] on link "ISA Quarterly" at bounding box center [324, 378] width 66 height 12
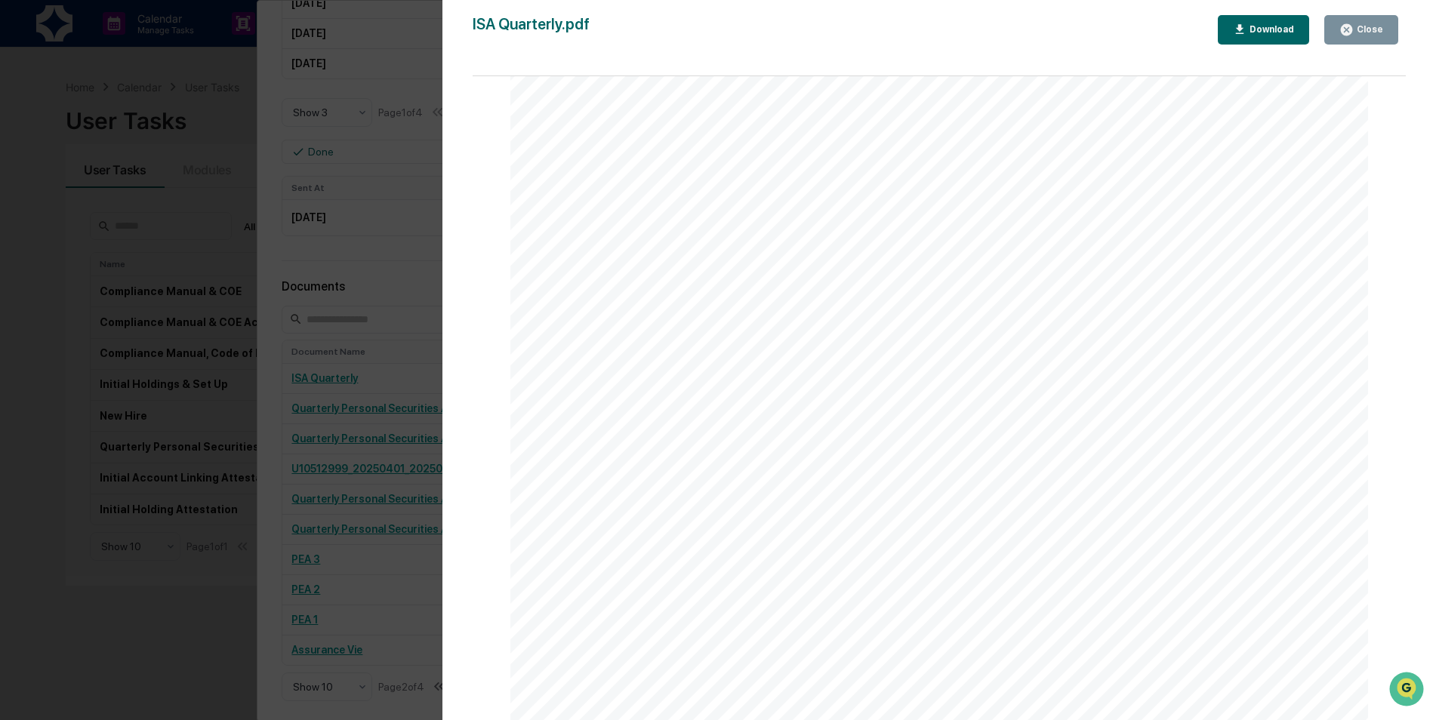
scroll to position [75, 0]
click at [1346, 25] on icon "button" at bounding box center [1346, 30] width 14 height 14
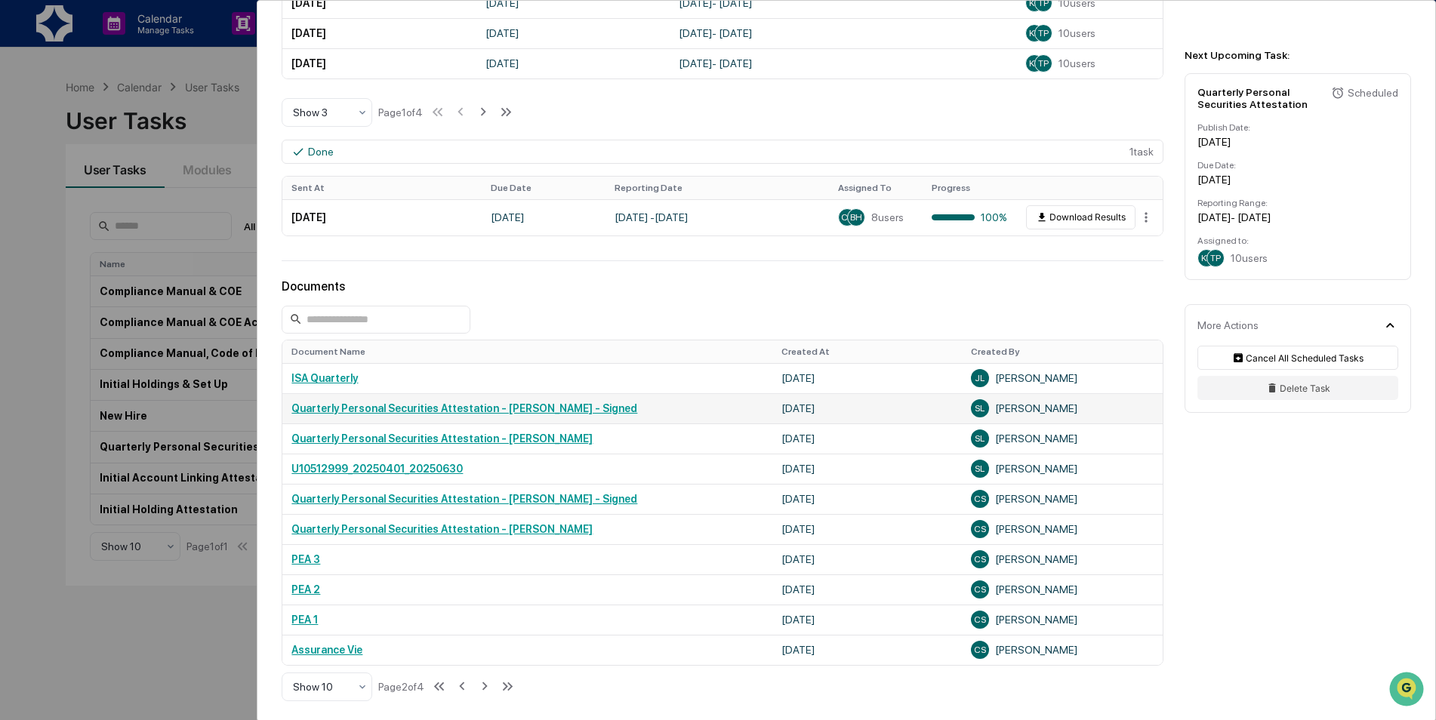
click at [414, 410] on link "Quarterly Personal Securities Attestation - Sam Ling - Signed" at bounding box center [464, 408] width 346 height 12
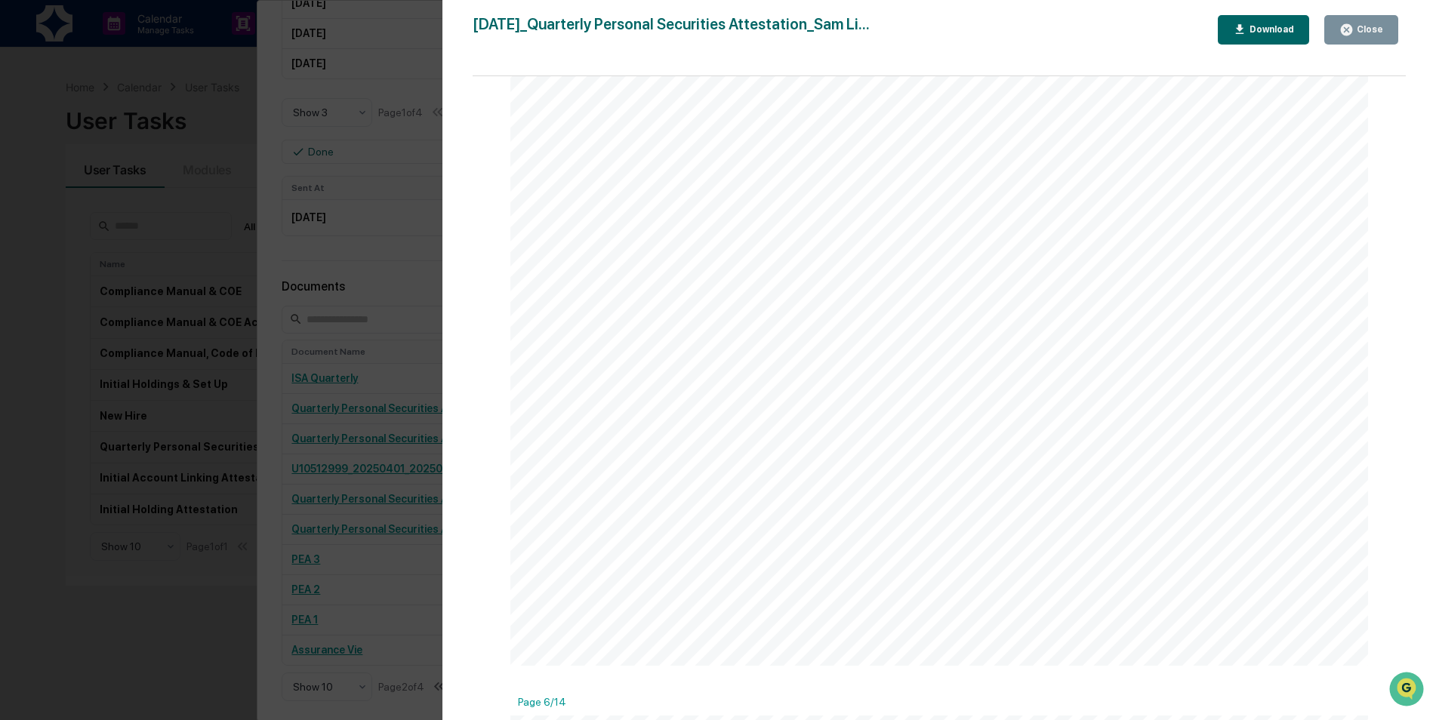
scroll to position [5134, 0]
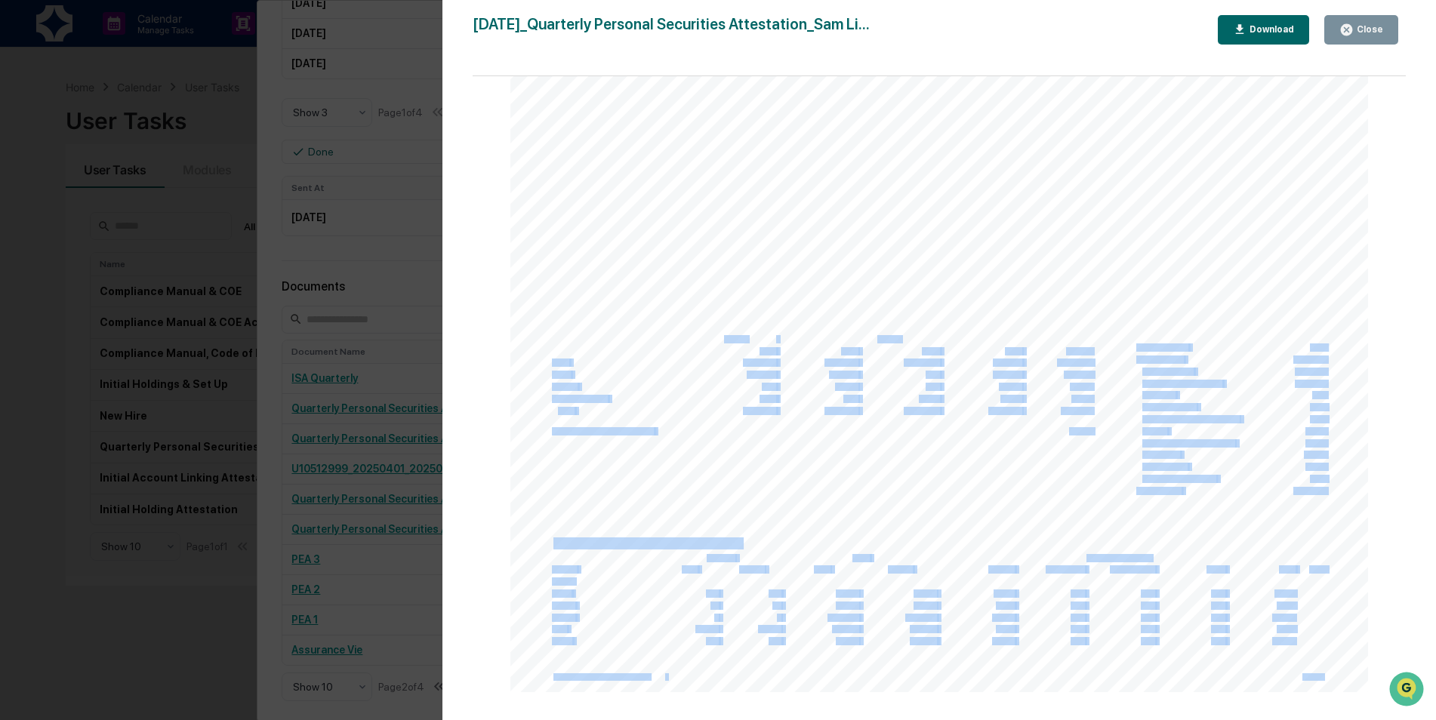
drag, startPoint x: 627, startPoint y: 325, endPoint x: 623, endPoint y: 379, distance: 54.5
click at [623, 379] on div "Activity Statement April 1, 2025 - June 30, 2025 Help Interactive Brokers LLC, …" at bounding box center [939, 360] width 858 height 663
drag, startPoint x: 623, startPoint y: 379, endPoint x: 618, endPoint y: 365, distance: 14.3
drag, startPoint x: 618, startPoint y: 365, endPoint x: 554, endPoint y: 360, distance: 64.4
click at [554, 360] on span "Cash" at bounding box center [559, 363] width 17 height 8
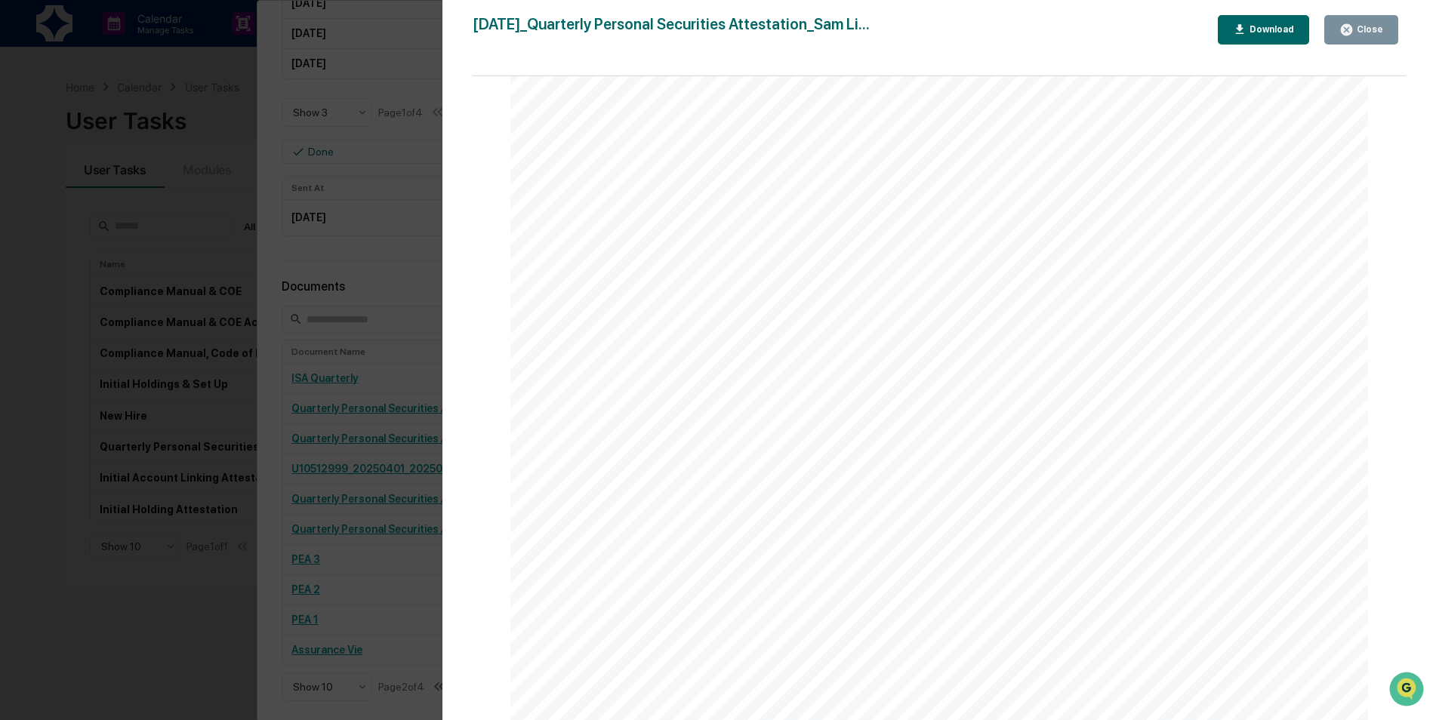
scroll to position [11702, 0]
click at [1351, 35] on icon "button" at bounding box center [1346, 29] width 11 height 11
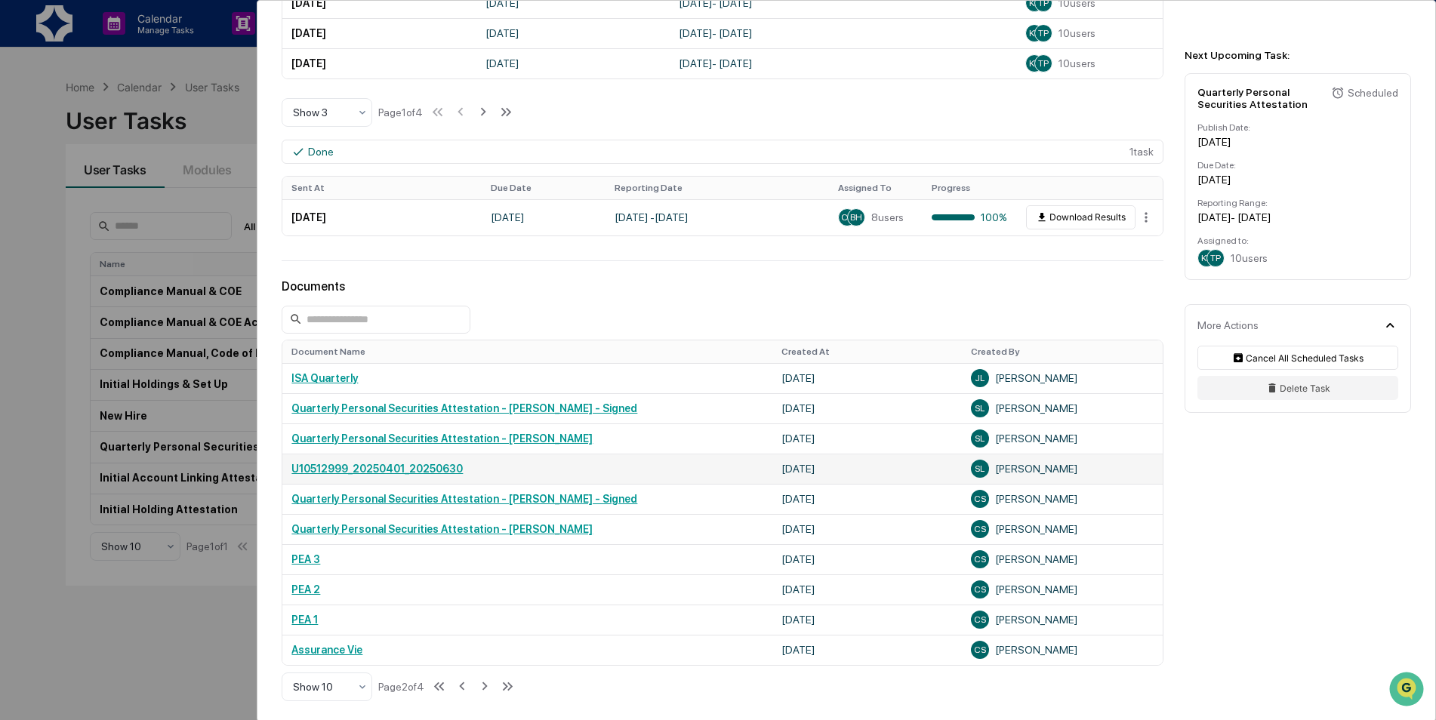
click at [364, 475] on link "U10512999_20250401_20250630" at bounding box center [376, 469] width 171 height 12
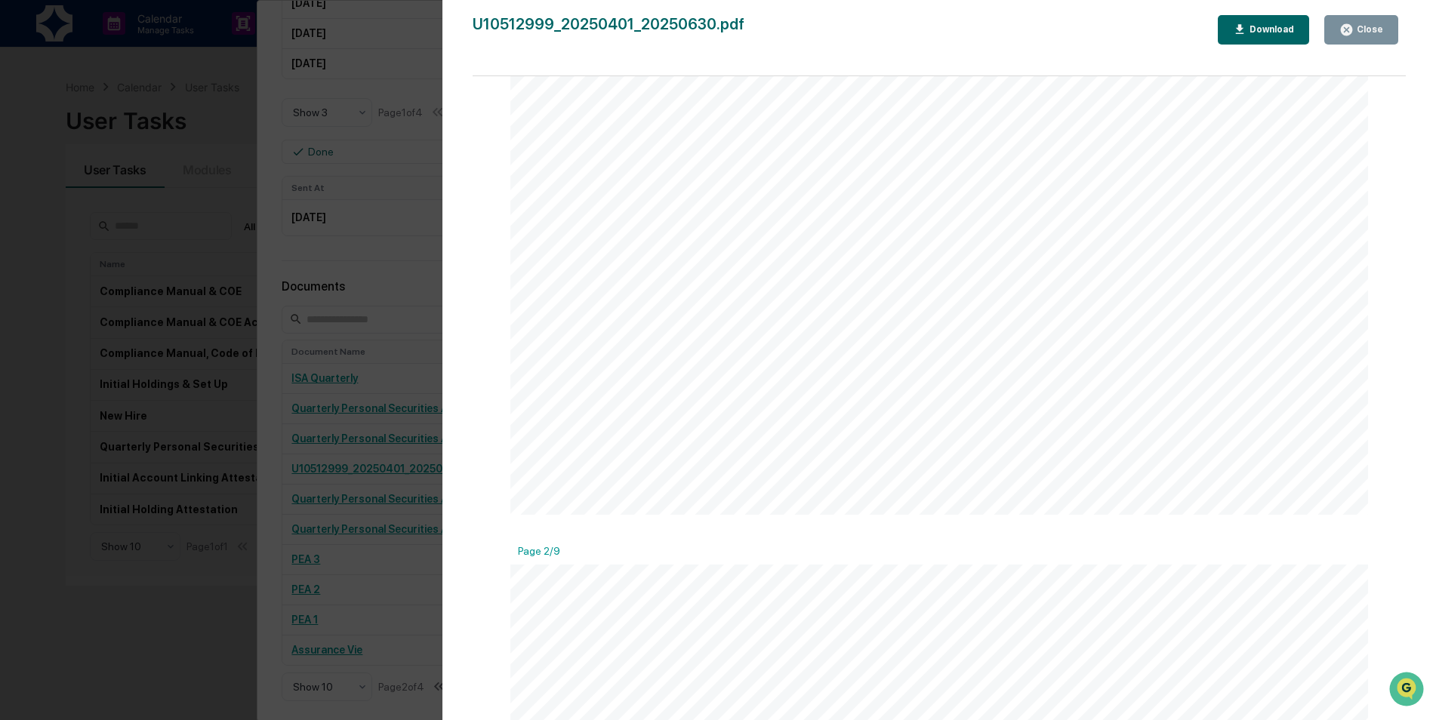
scroll to position [0, 0]
click at [1352, 32] on icon "button" at bounding box center [1346, 29] width 11 height 11
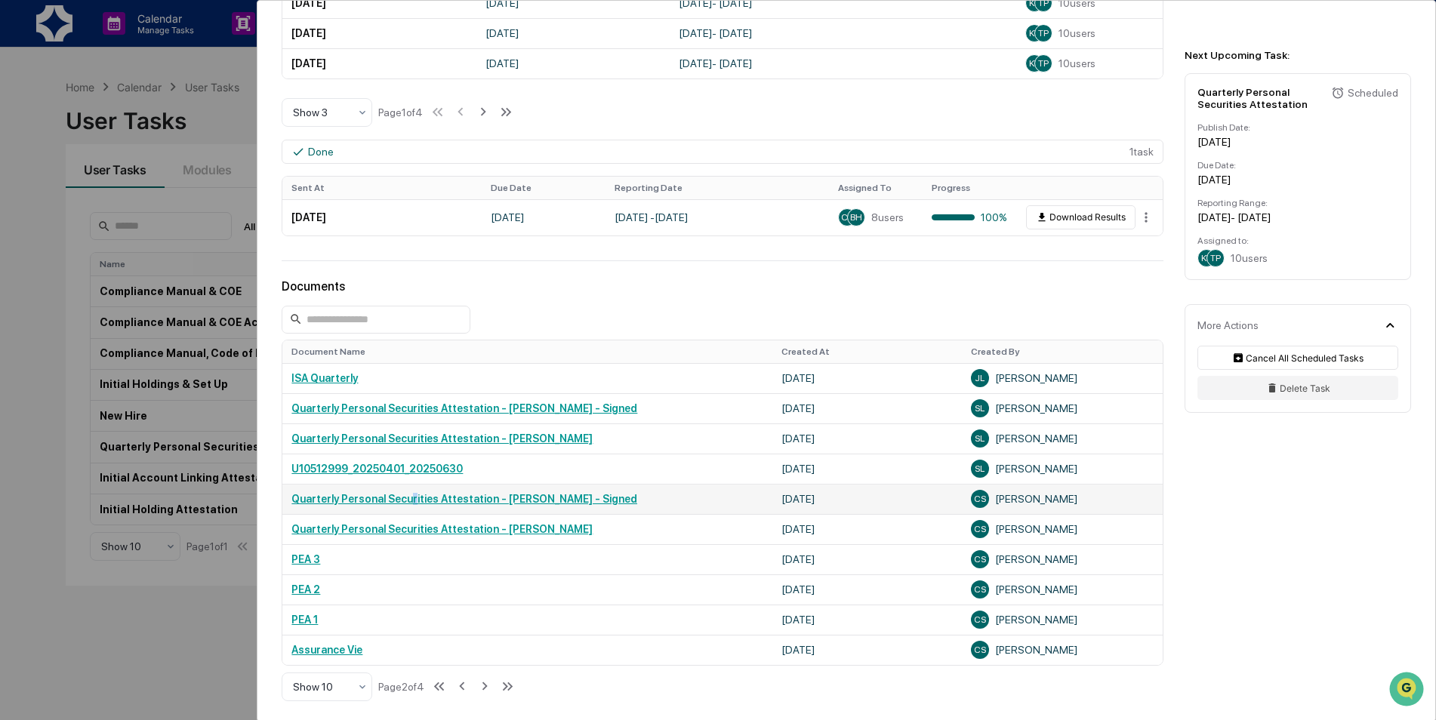
click at [407, 503] on link "Quarterly Personal Securities Attestation - Carla Smart - Signed" at bounding box center [464, 499] width 346 height 12
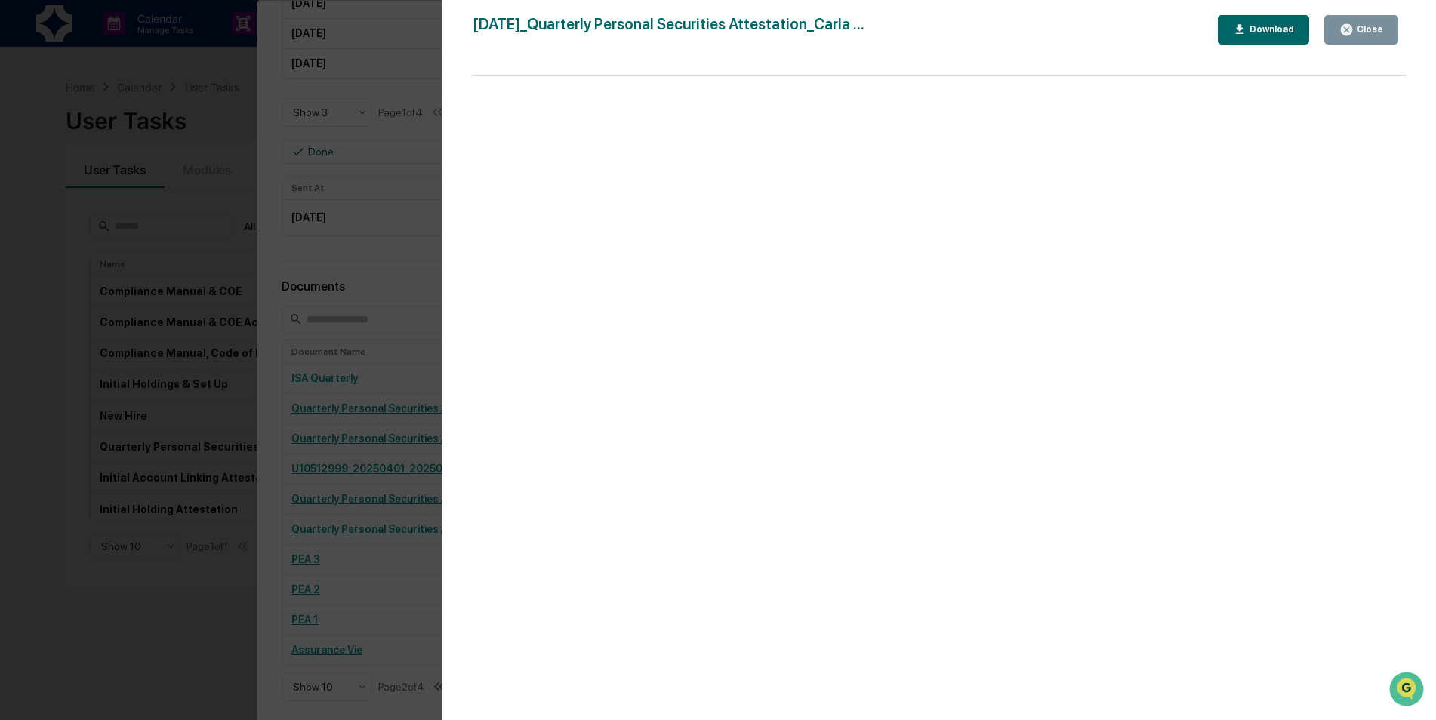
click at [1194, 301] on div at bounding box center [939, 405] width 933 height 659
click at [1380, 19] on button "Close" at bounding box center [1361, 29] width 74 height 29
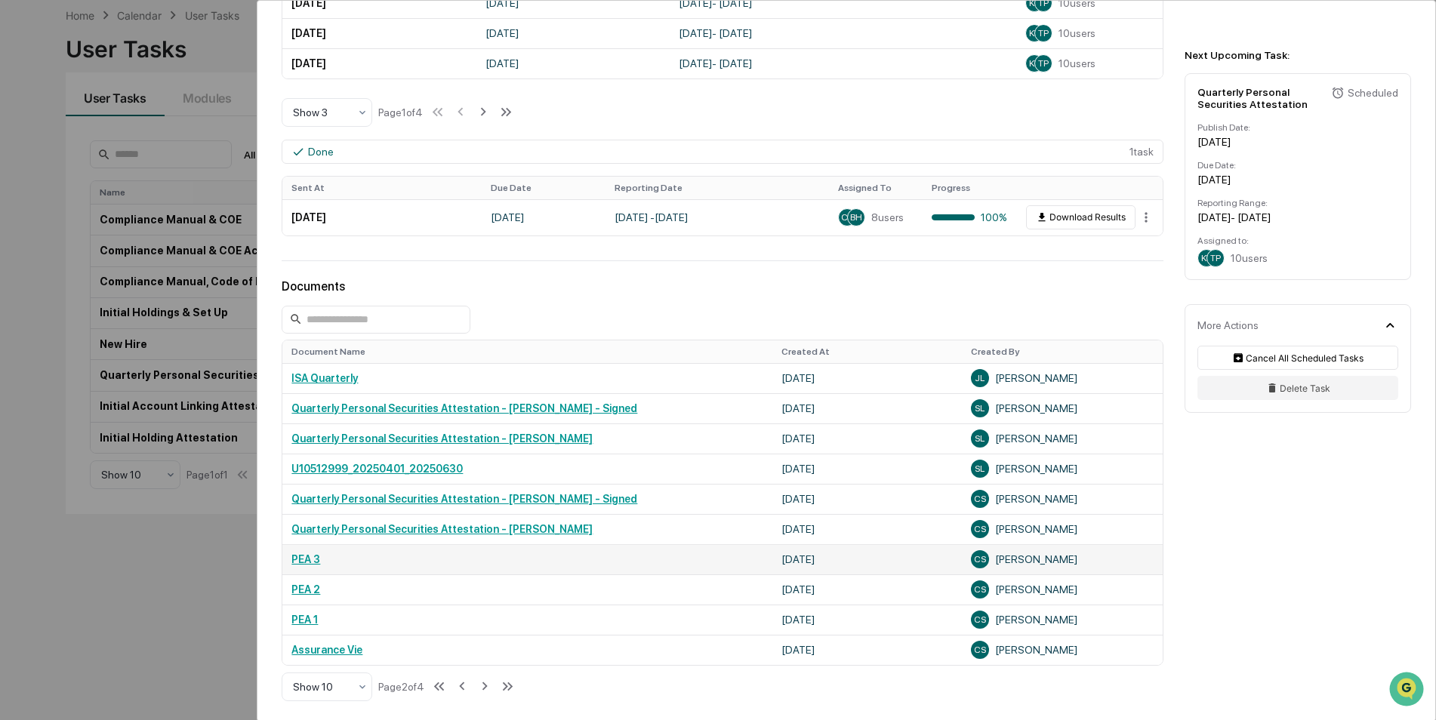
click at [313, 558] on link "PEA 3" at bounding box center [305, 559] width 29 height 12
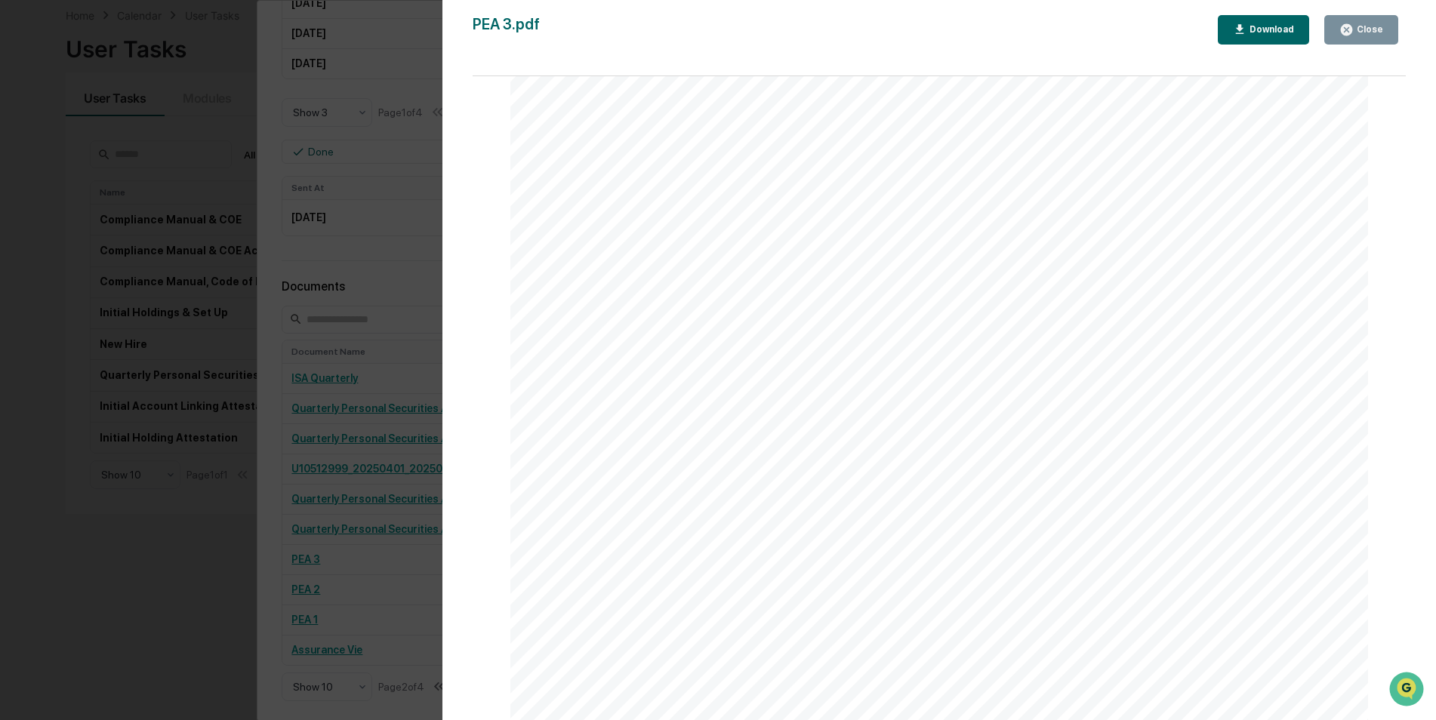
scroll to position [1414, 0]
click at [1385, 33] on button "Close" at bounding box center [1361, 29] width 74 height 29
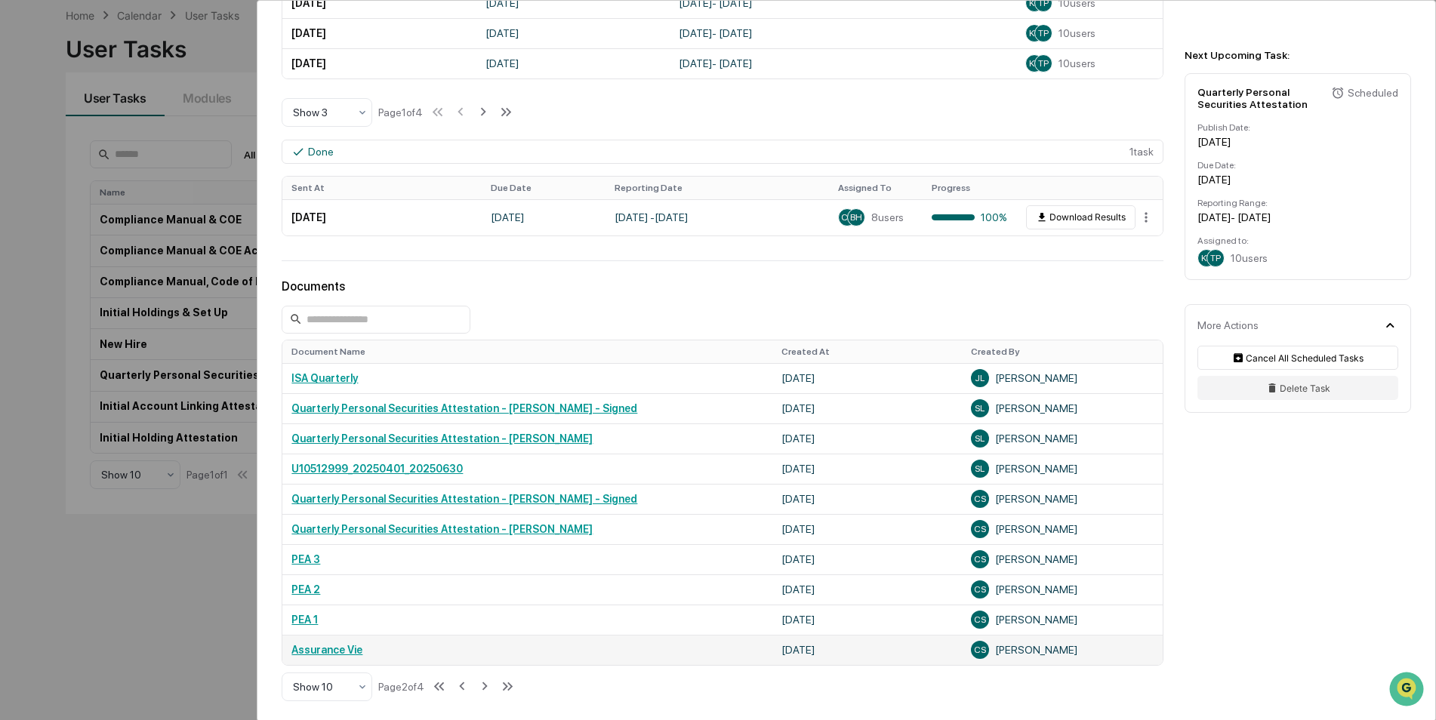
click at [329, 656] on link "Assurance Vie" at bounding box center [326, 650] width 71 height 12
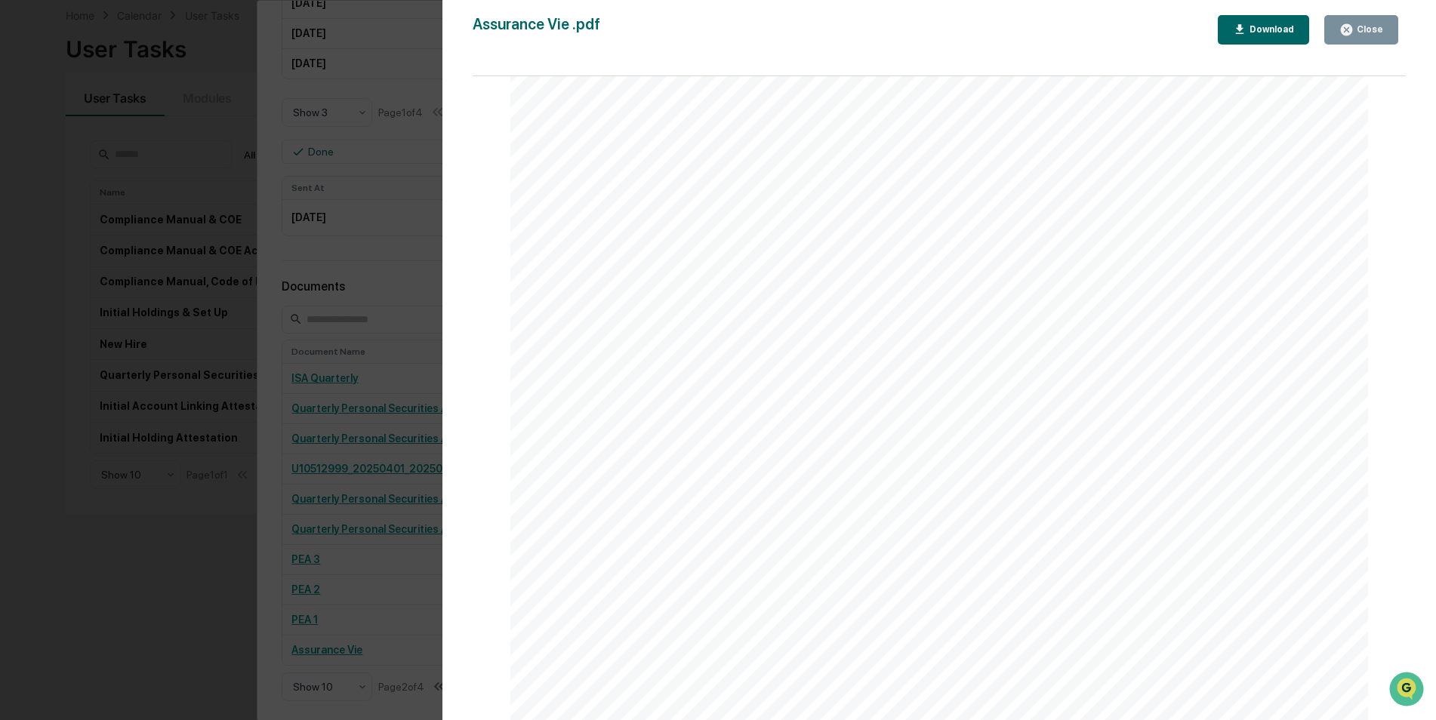
scroll to position [3132, 0]
click at [1376, 24] on div "Close" at bounding box center [1368, 29] width 29 height 11
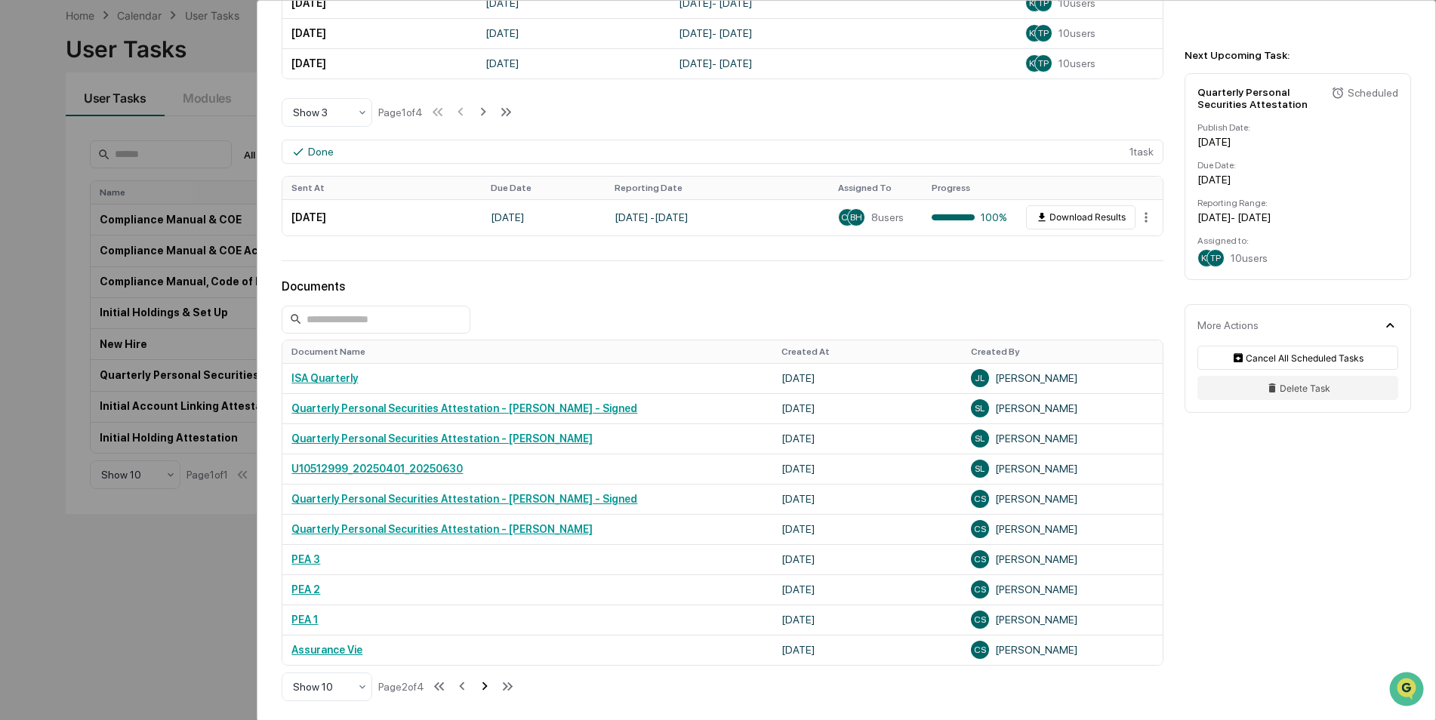
click at [492, 692] on icon at bounding box center [484, 686] width 17 height 17
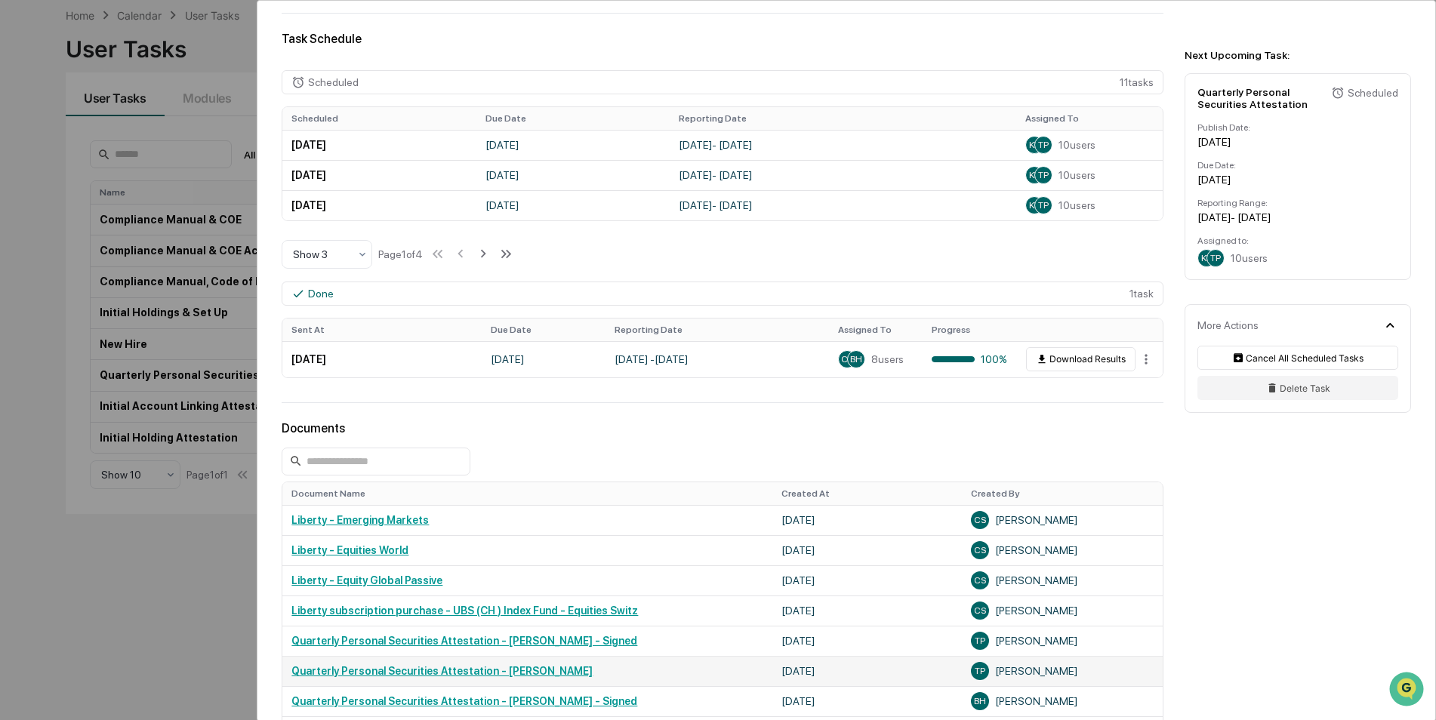
scroll to position [528, 0]
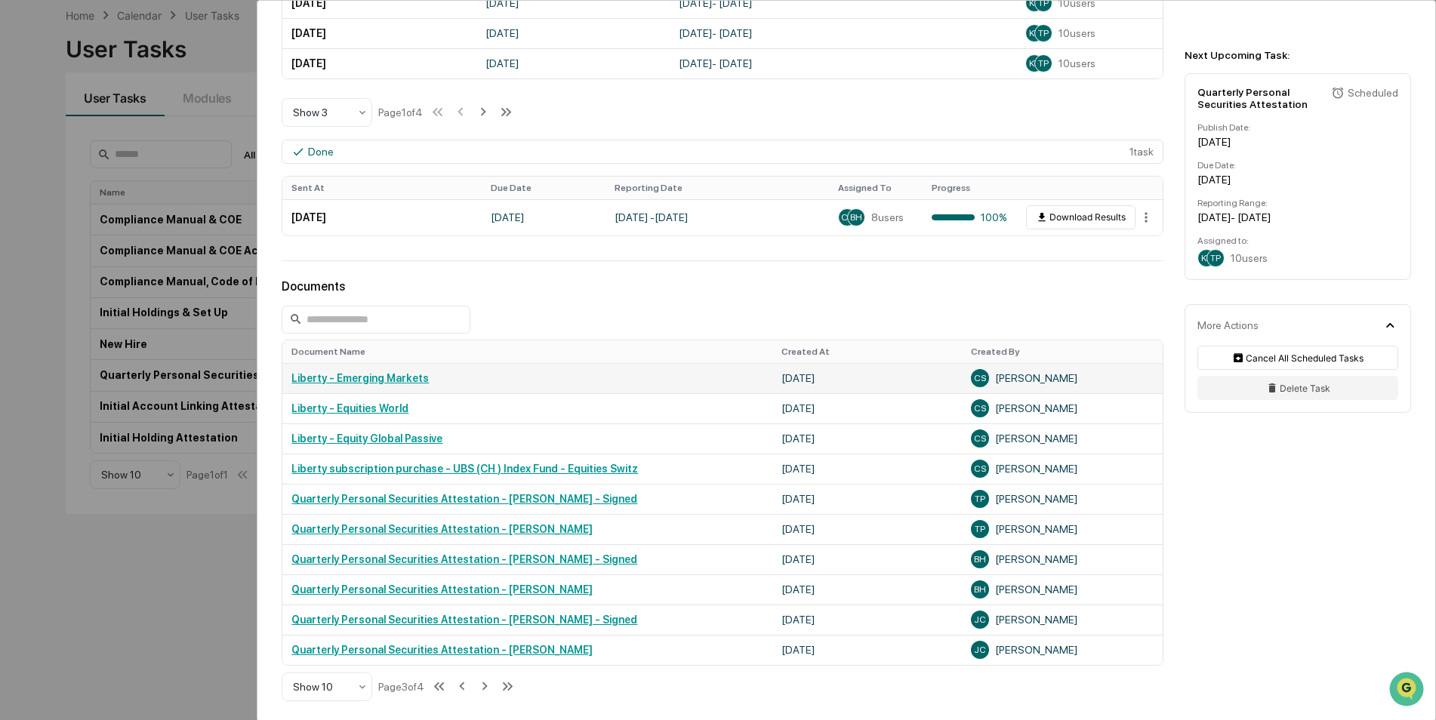
click at [382, 375] on link "Liberty - Emerging Markets" at bounding box center [359, 378] width 137 height 12
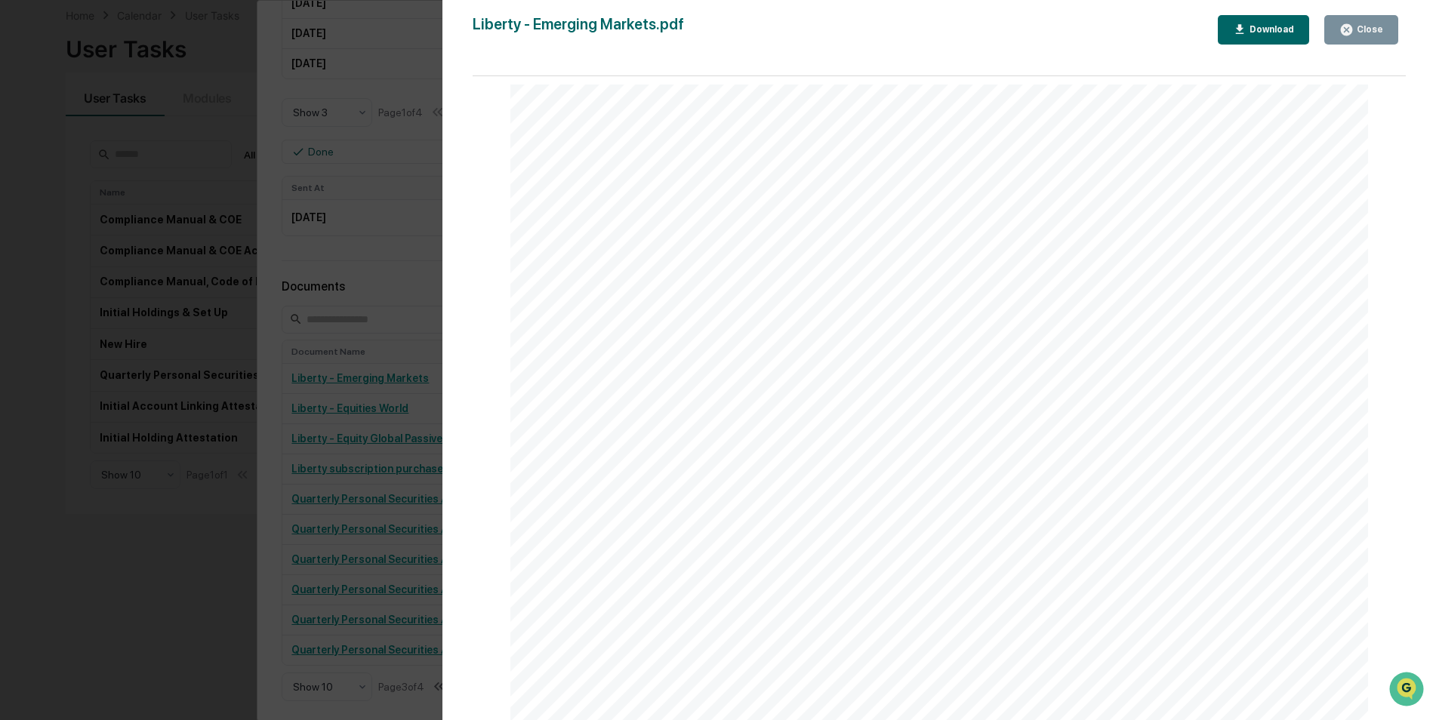
scroll to position [0, 0]
click at [1373, 30] on div "Close" at bounding box center [1368, 29] width 29 height 11
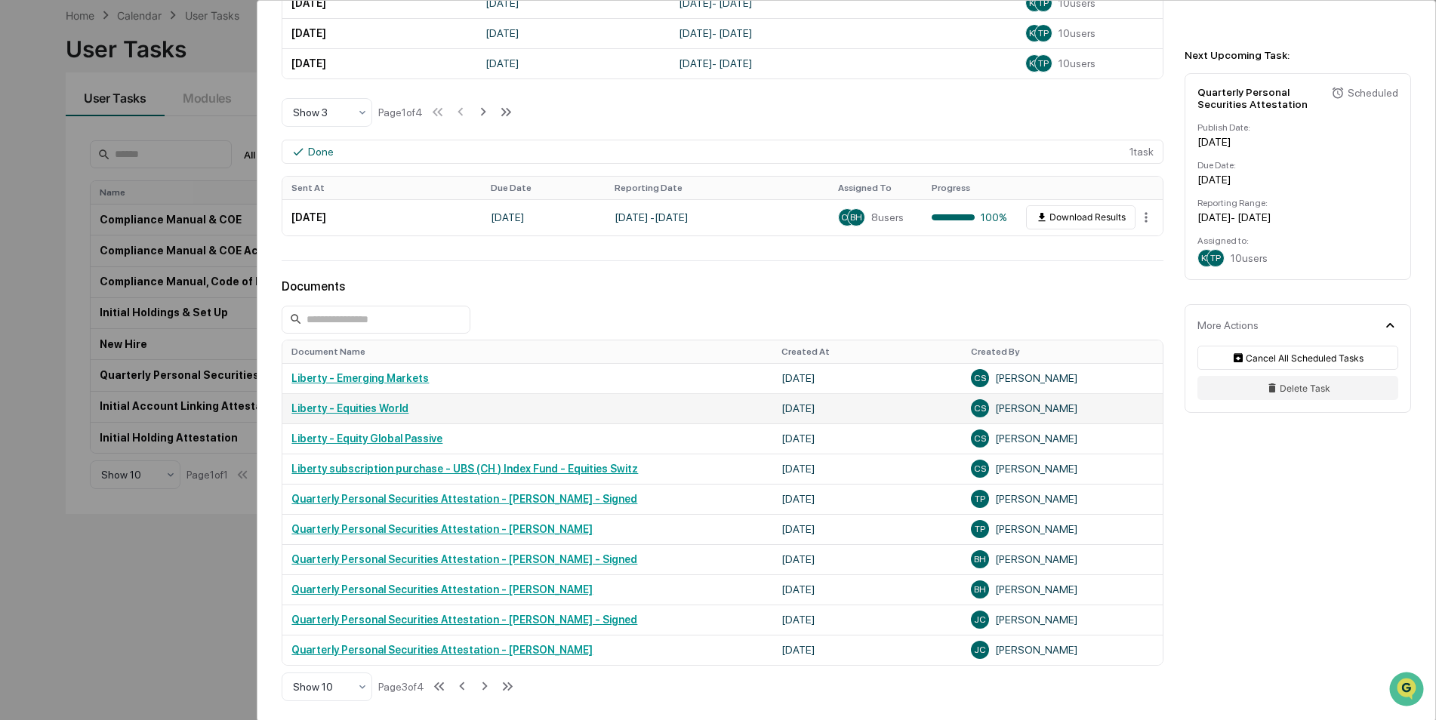
click at [387, 410] on link "Liberty - Equities World" at bounding box center [349, 408] width 117 height 12
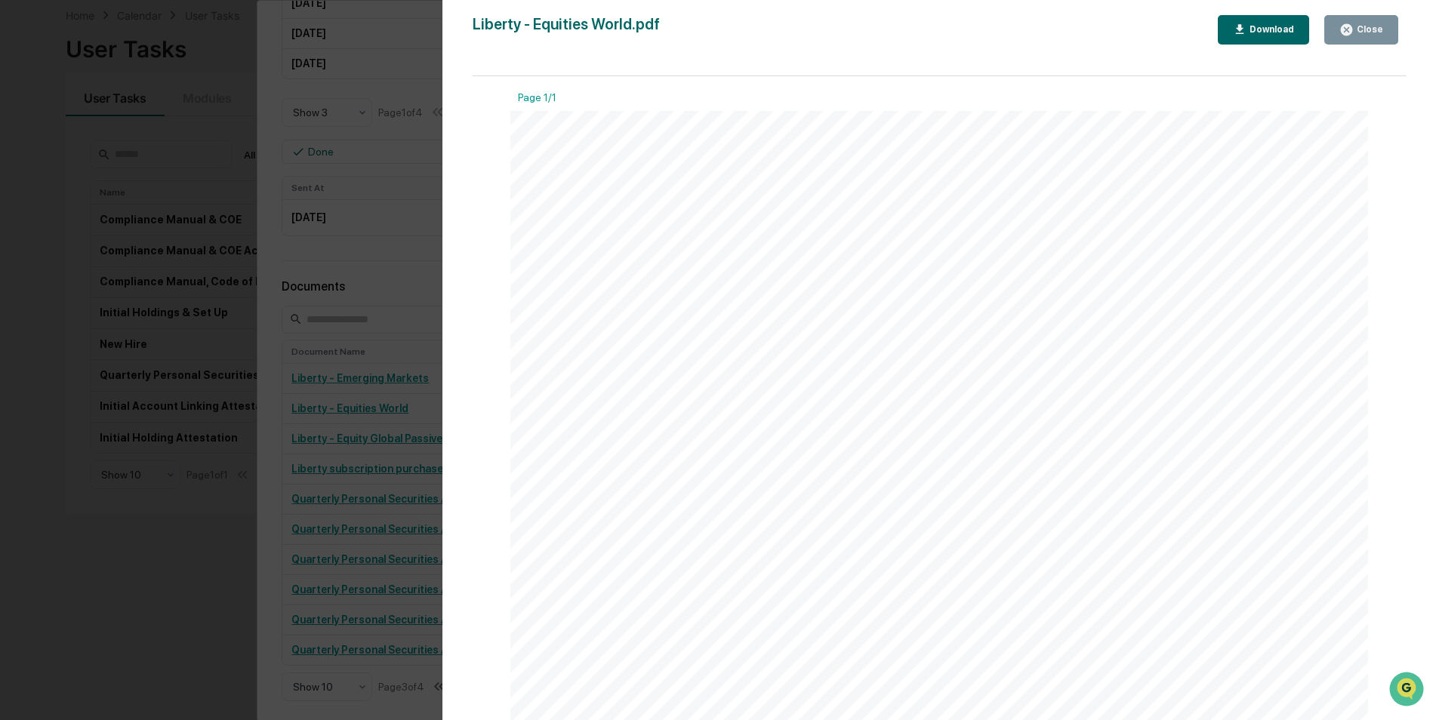
click at [1367, 42] on button "Close" at bounding box center [1361, 29] width 74 height 29
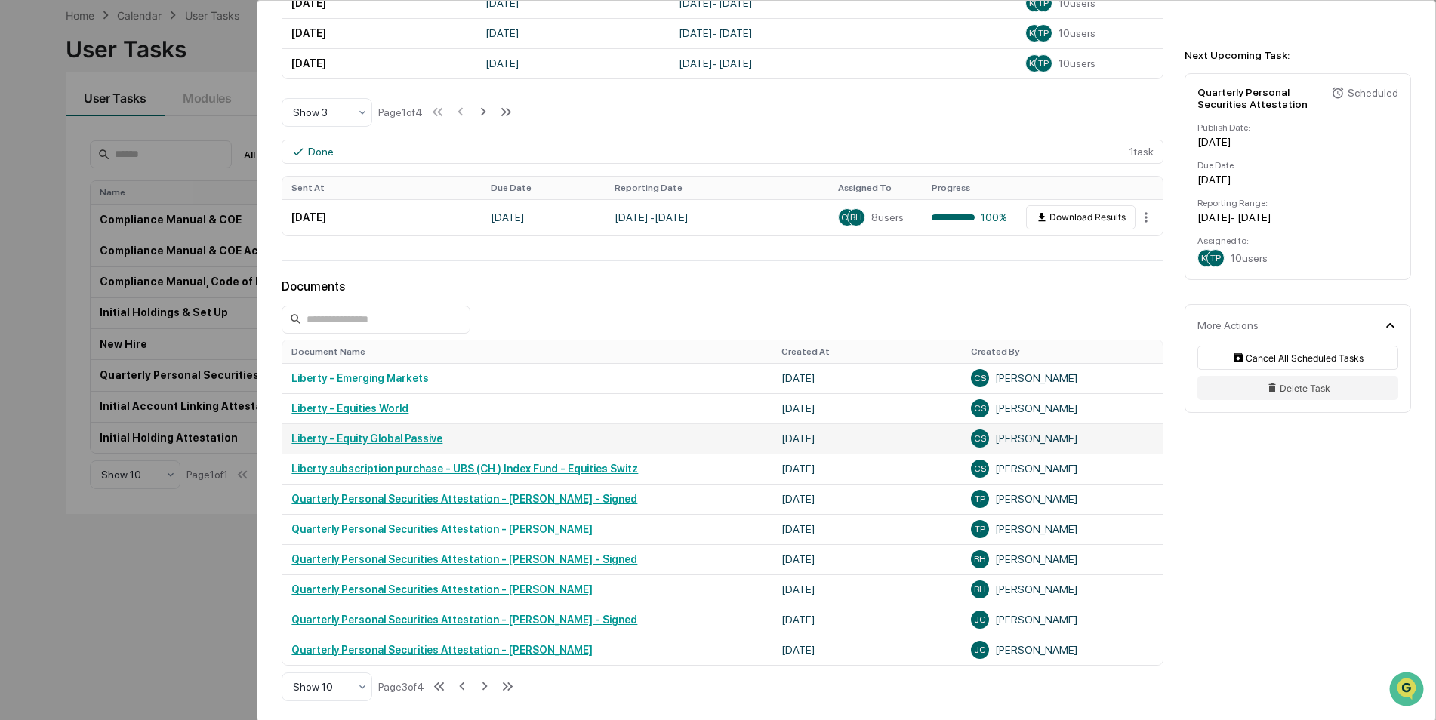
click at [417, 435] on link "Liberty - Equity Global Passive" at bounding box center [366, 439] width 151 height 12
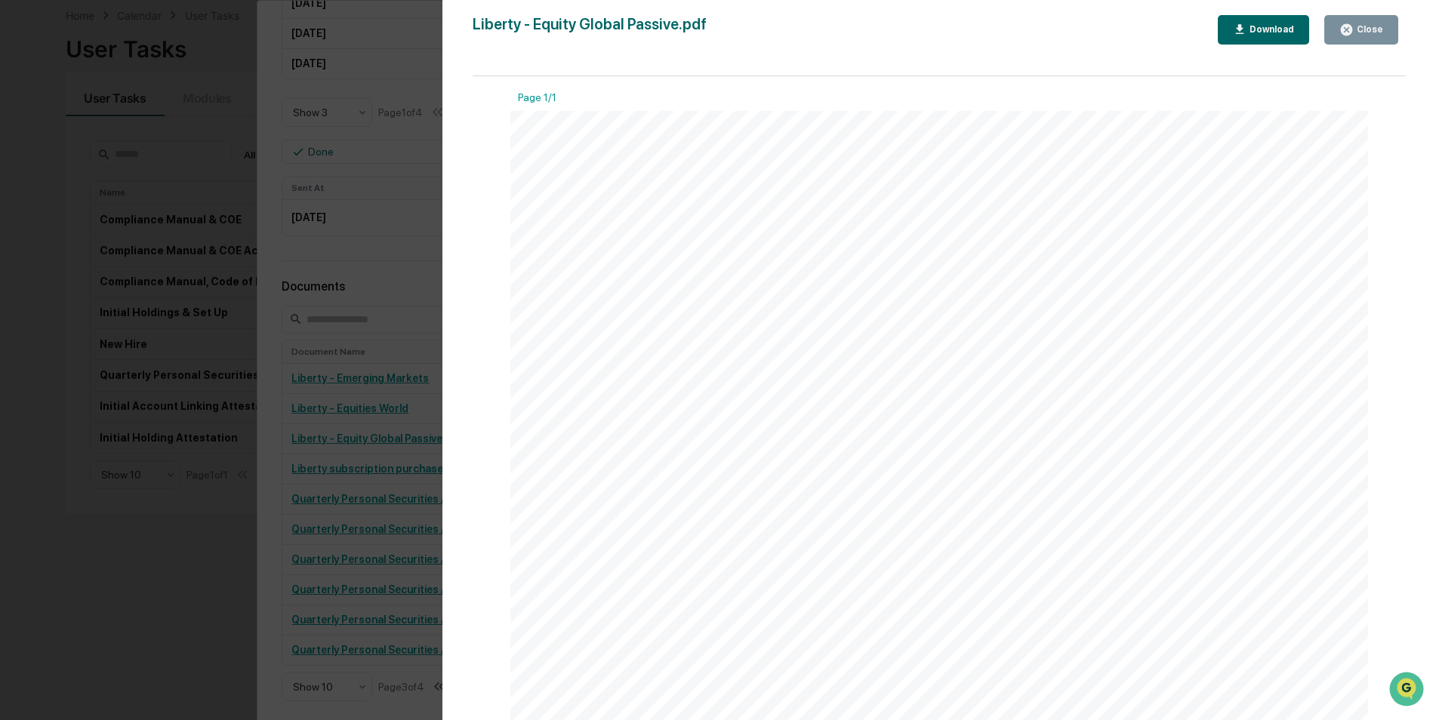
click at [1385, 46] on div "Liberty - Equity Global Passive.pdf Close Download Page 1/1 Li berty Fou nda ti…" at bounding box center [939, 375] width 933 height 720
click at [1378, 21] on button "Close" at bounding box center [1361, 29] width 74 height 29
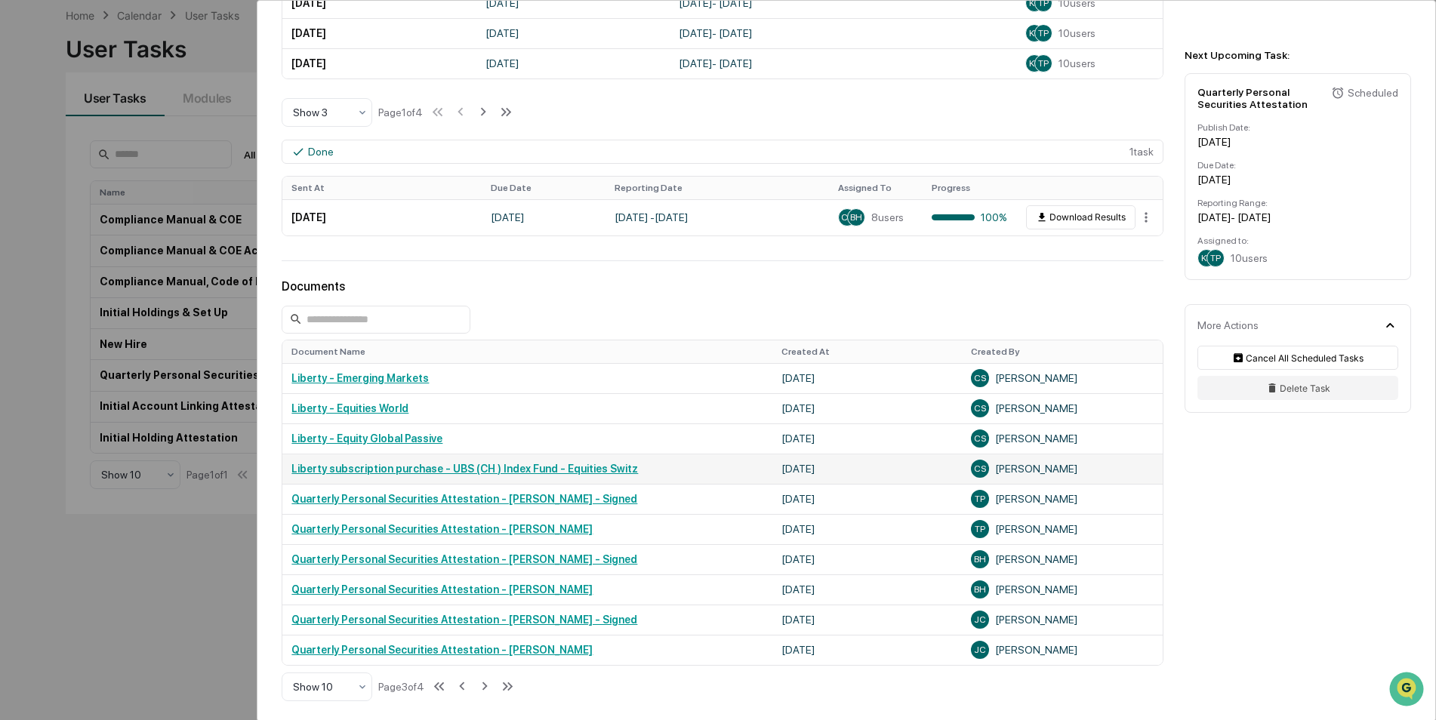
click at [576, 470] on link "Liberty subscription purchase - UBS (CH ) Index Fund - Equities Switz" at bounding box center [464, 469] width 347 height 12
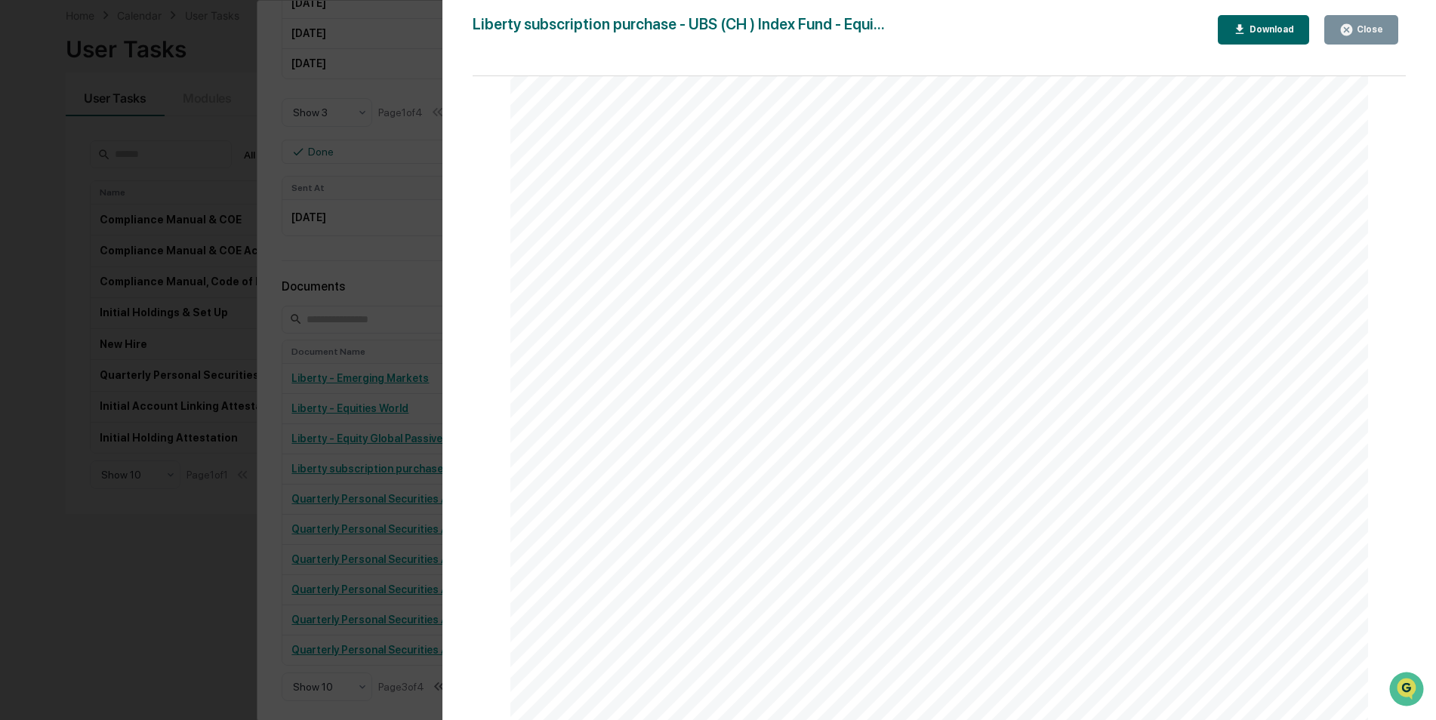
click at [1393, 31] on button "Close" at bounding box center [1361, 29] width 74 height 29
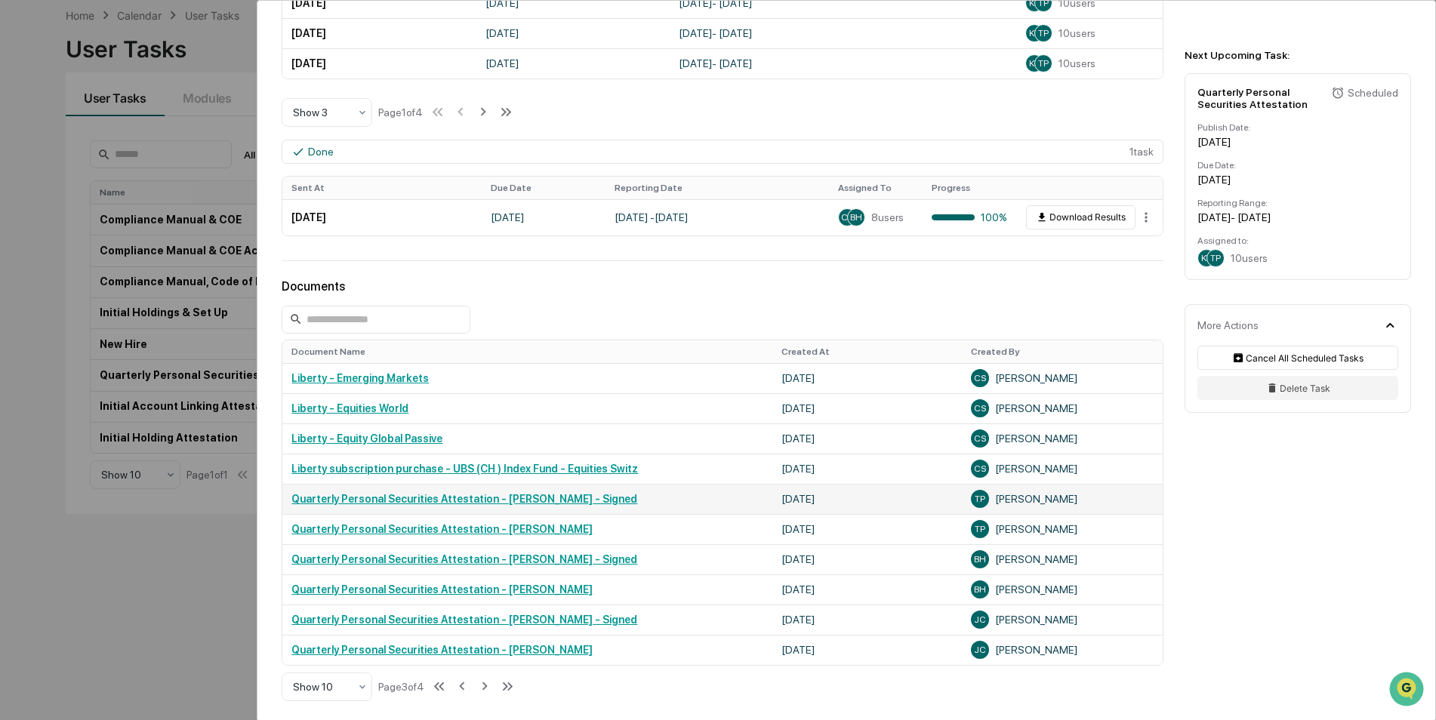
click at [504, 501] on link "Quarterly Personal Securities Attestation - Tom Pewtress - Signed" at bounding box center [464, 499] width 346 height 12
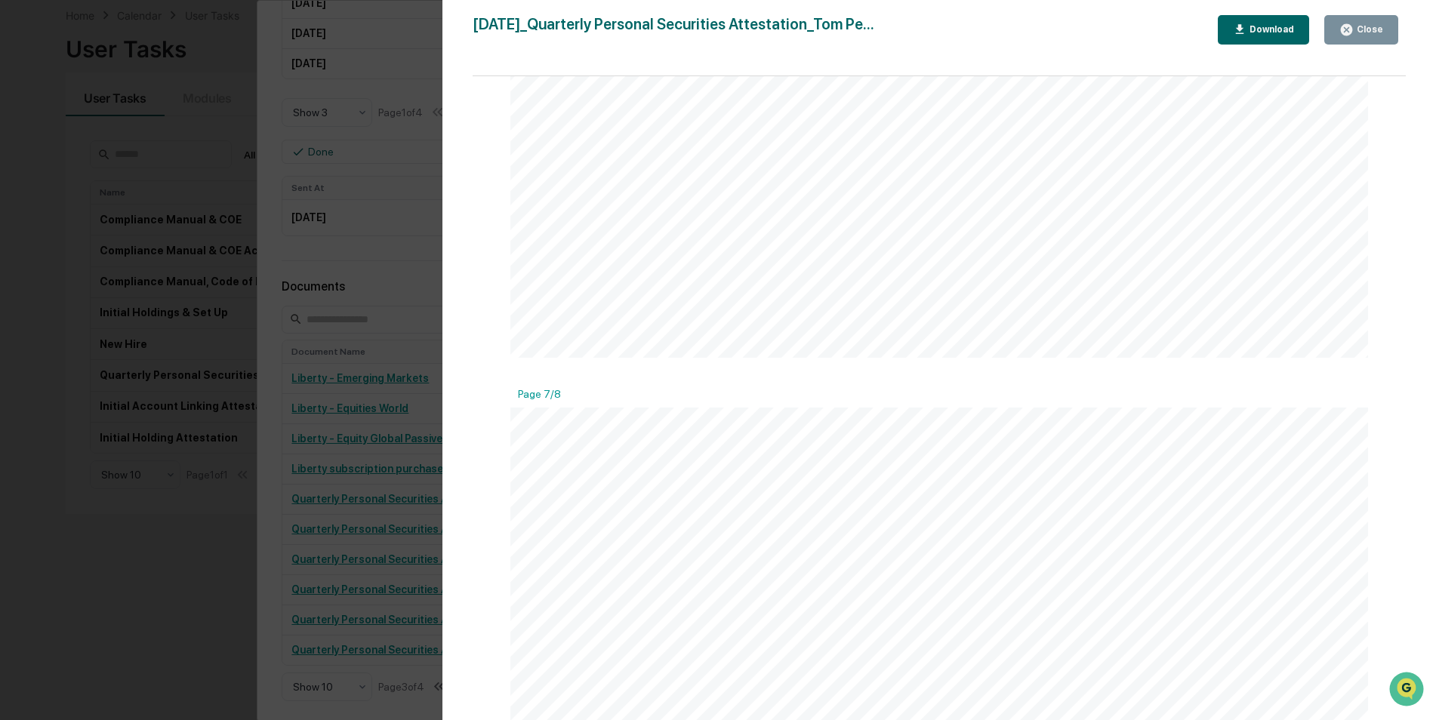
scroll to position [7474, 0]
click at [1392, 25] on button "Close" at bounding box center [1361, 29] width 74 height 29
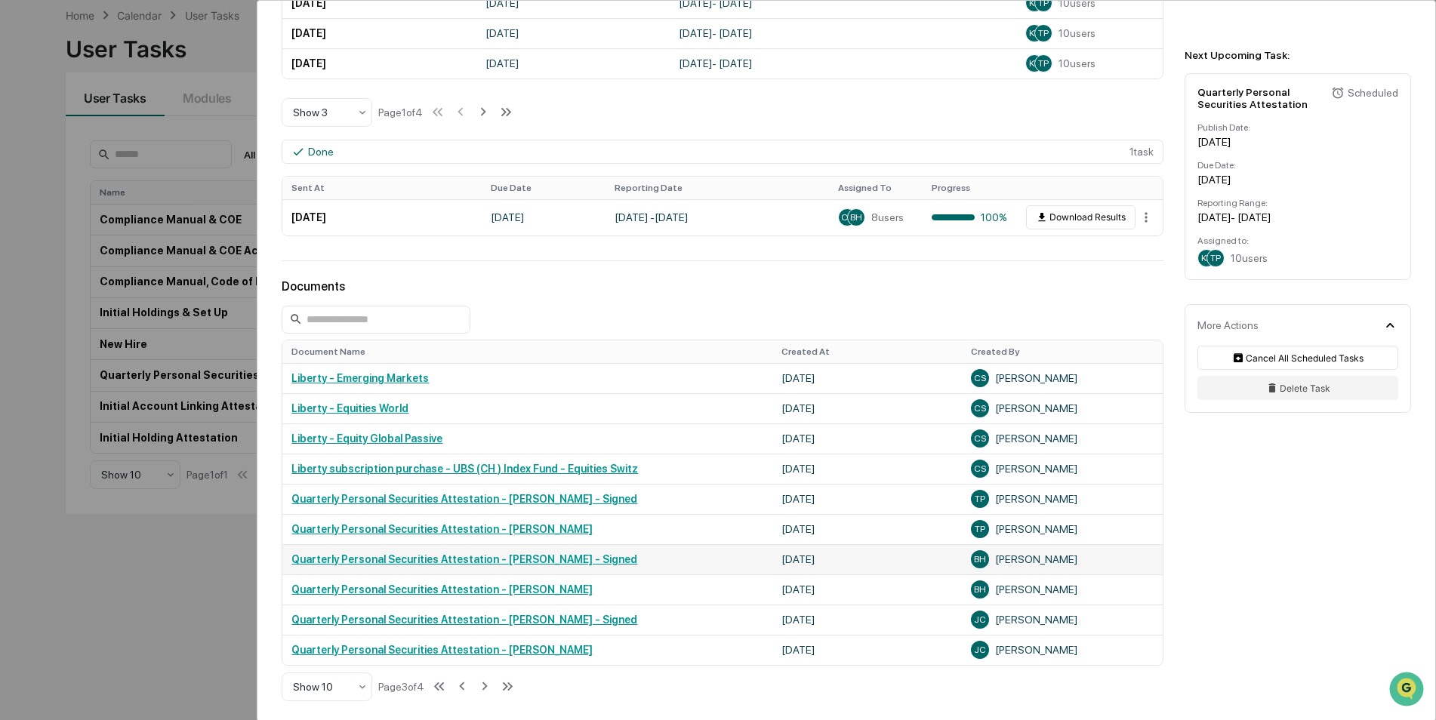
click at [480, 563] on link "Quarterly Personal Securities Attestation - Ben Hadley - Signed" at bounding box center [464, 559] width 346 height 12
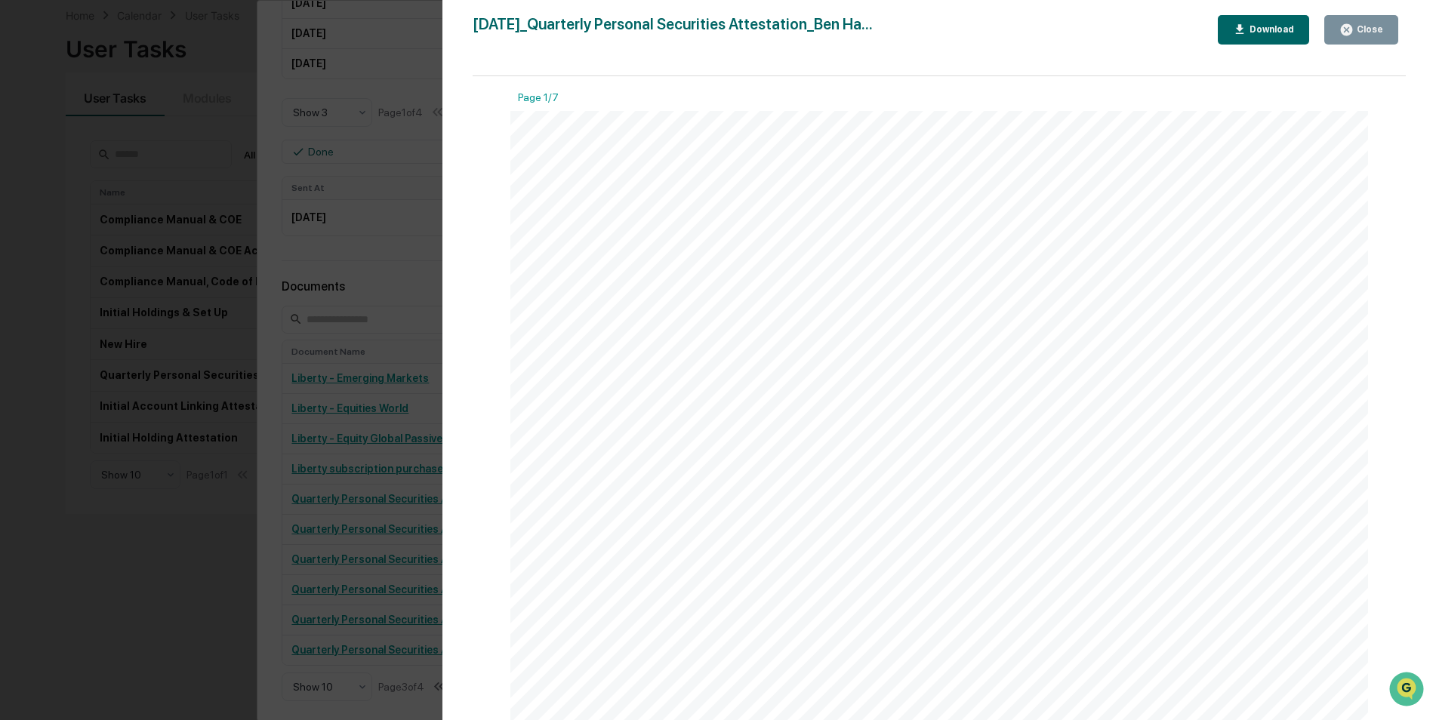
scroll to position [604, 0]
